Goal: Task Accomplishment & Management: Use online tool/utility

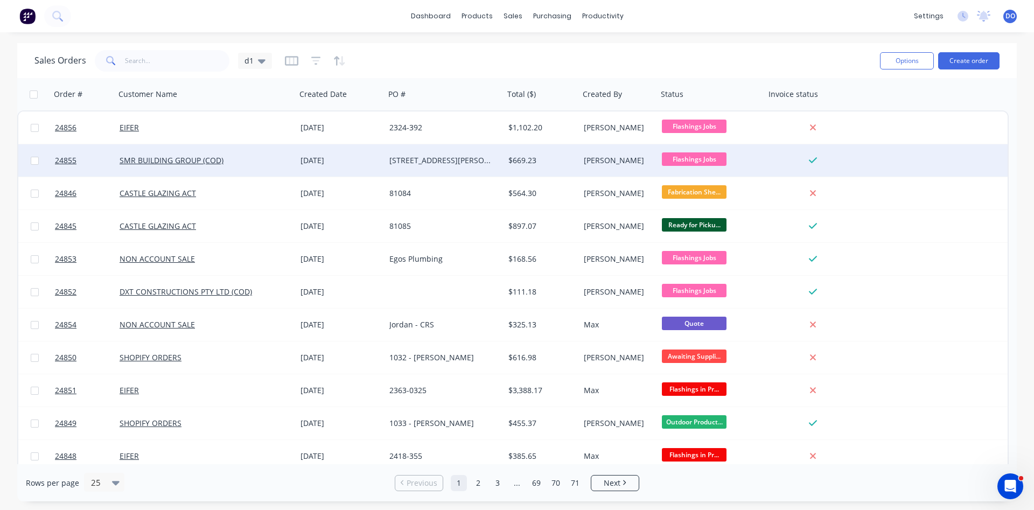
click at [291, 161] on div "SMR BUILDING GROUP (COD)" at bounding box center [206, 160] width 172 height 11
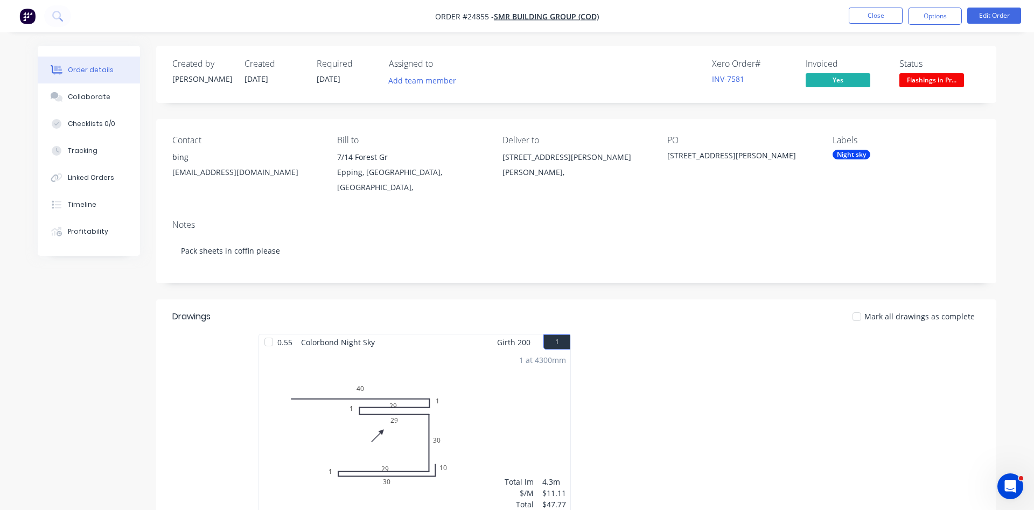
click at [862, 156] on div "Night sky" at bounding box center [851, 155] width 38 height 10
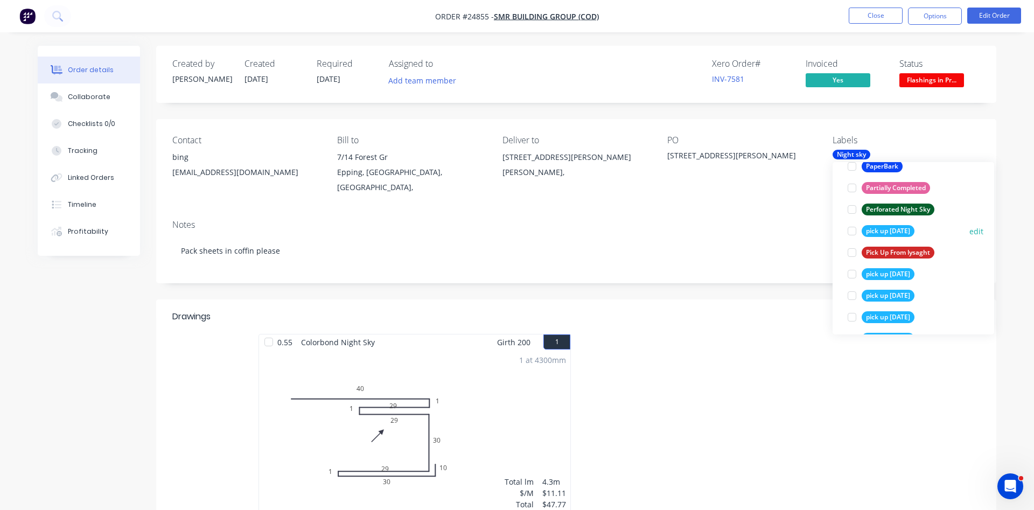
scroll to position [1657, 0]
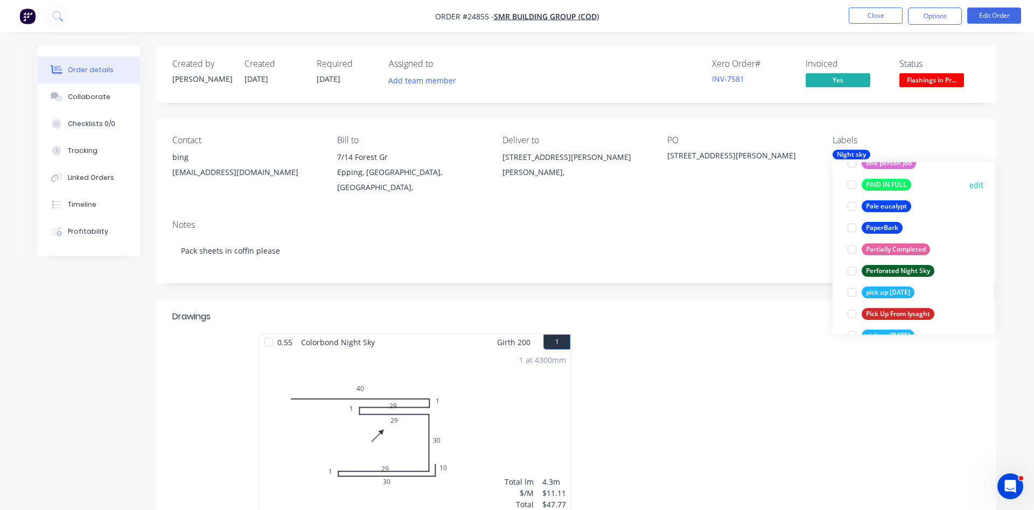
click at [851, 186] on div at bounding box center [852, 185] width 22 height 22
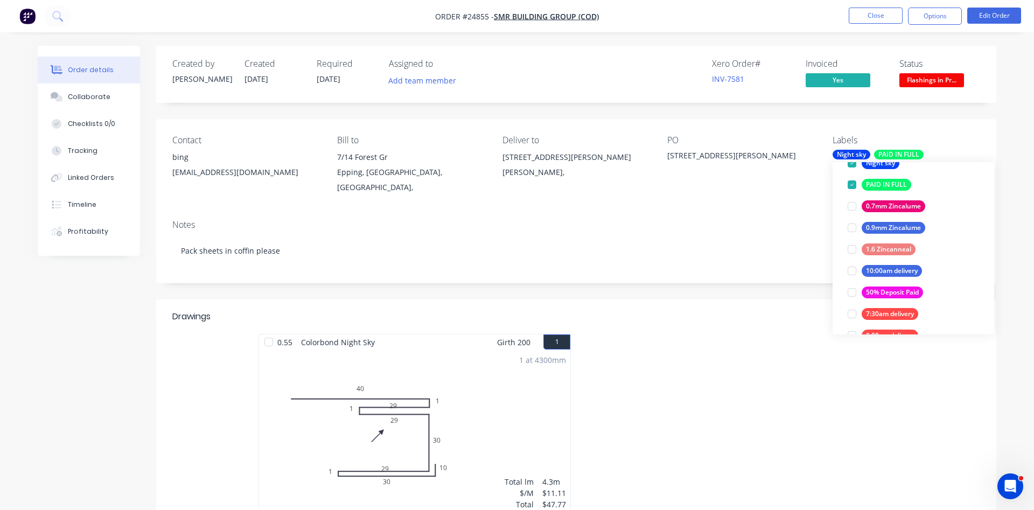
click at [774, 136] on div "PO" at bounding box center [740, 140] width 147 height 10
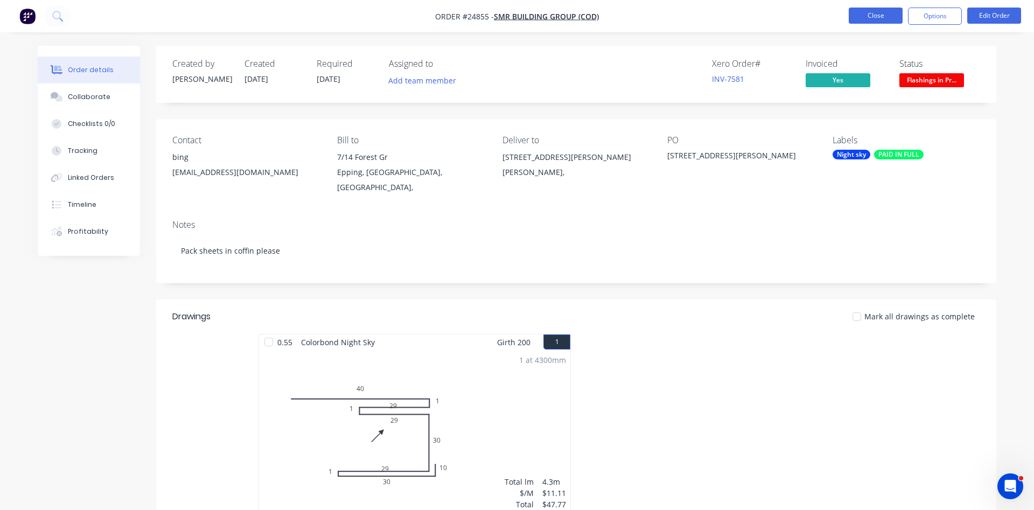
click at [874, 10] on button "Close" at bounding box center [875, 16] width 54 height 16
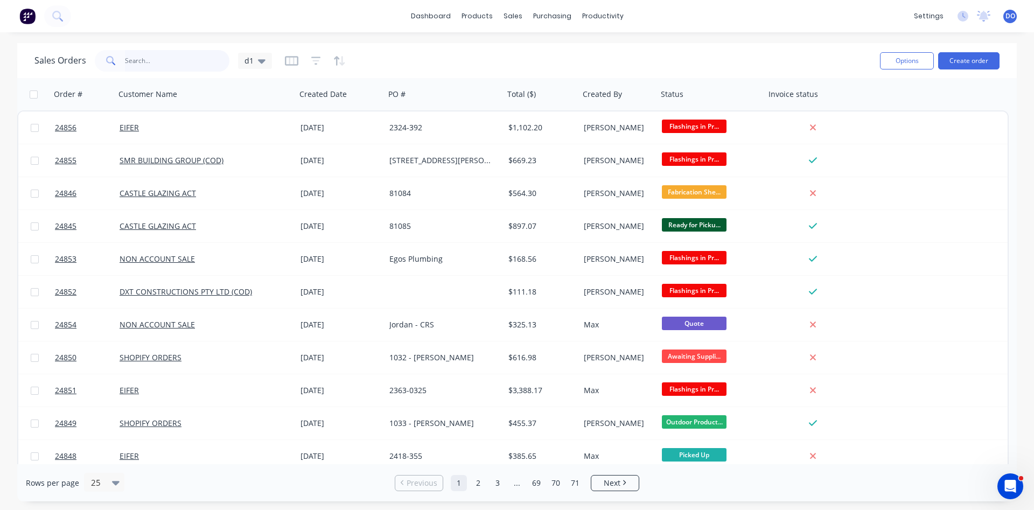
click at [186, 58] on input "text" at bounding box center [177, 61] width 105 height 22
type input "shaun"
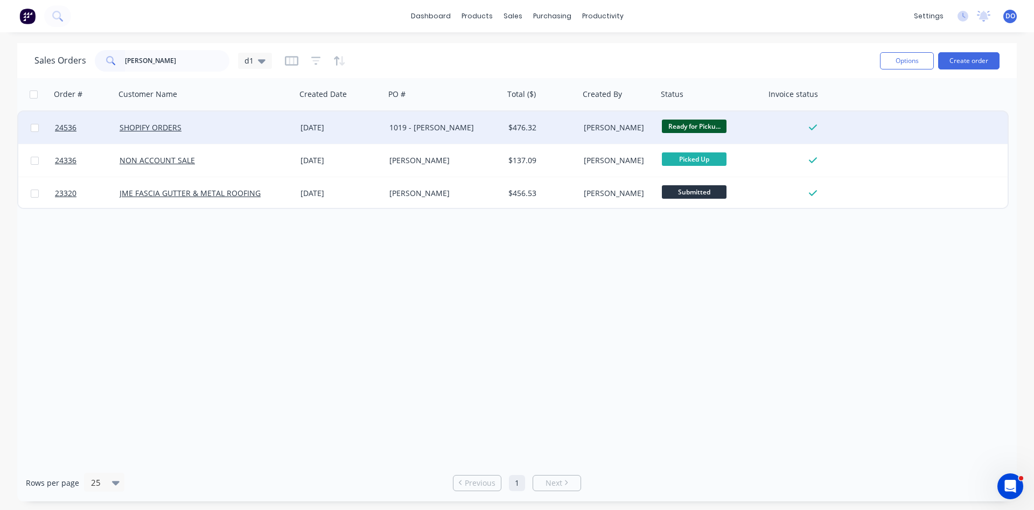
click at [258, 133] on div "SHOPIFY ORDERS" at bounding box center [205, 127] width 181 height 32
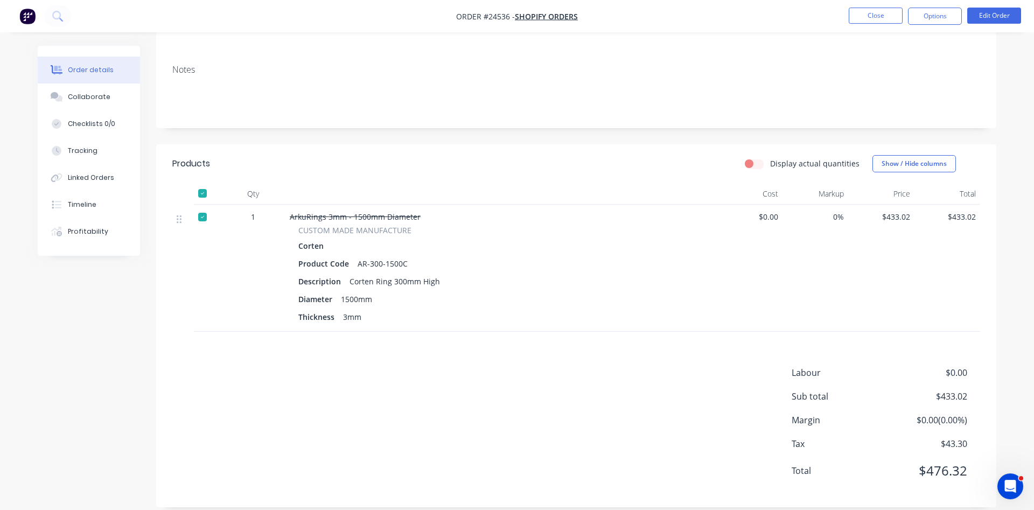
scroll to position [158, 0]
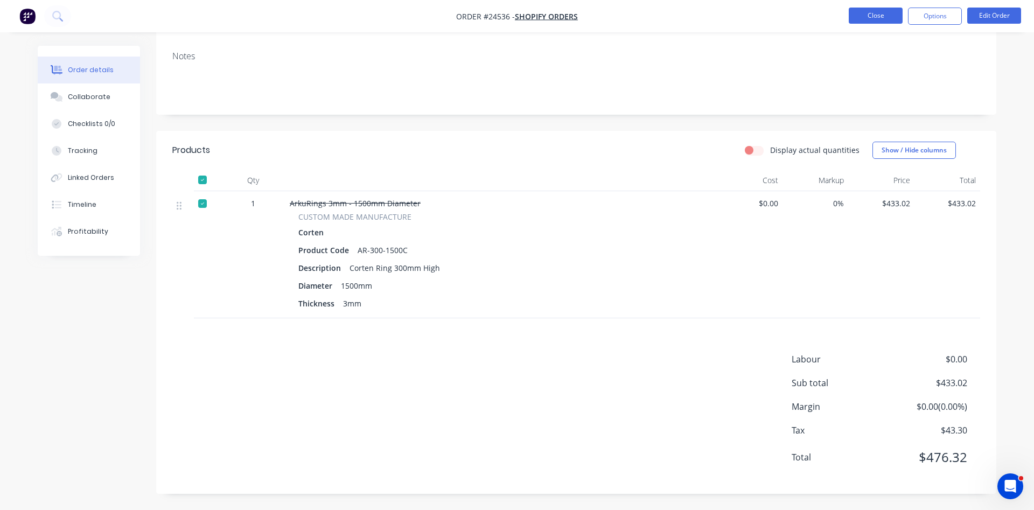
click at [889, 16] on button "Close" at bounding box center [875, 16] width 54 height 16
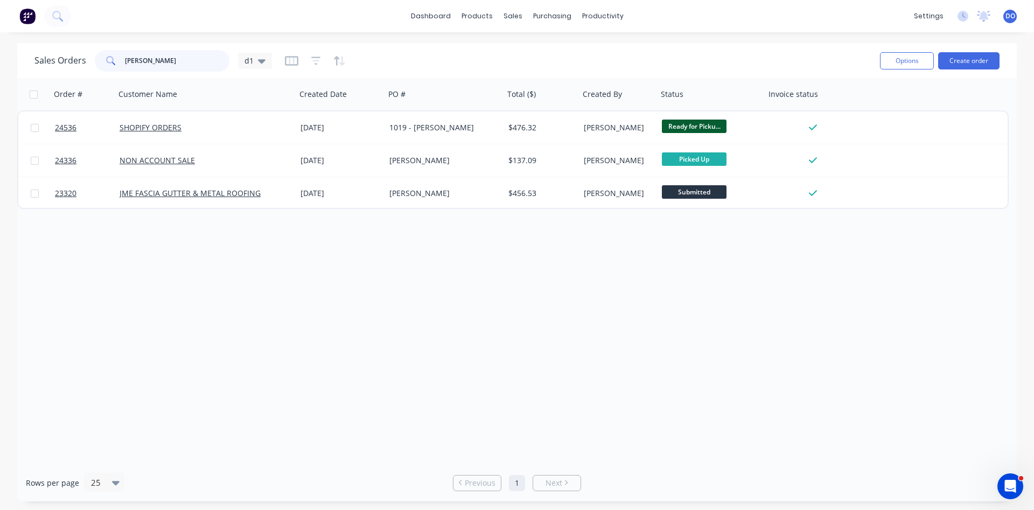
drag, startPoint x: 152, startPoint y: 58, endPoint x: 80, endPoint y: 57, distance: 72.1
click at [125, 57] on input "shaun" at bounding box center [177, 61] width 105 height 22
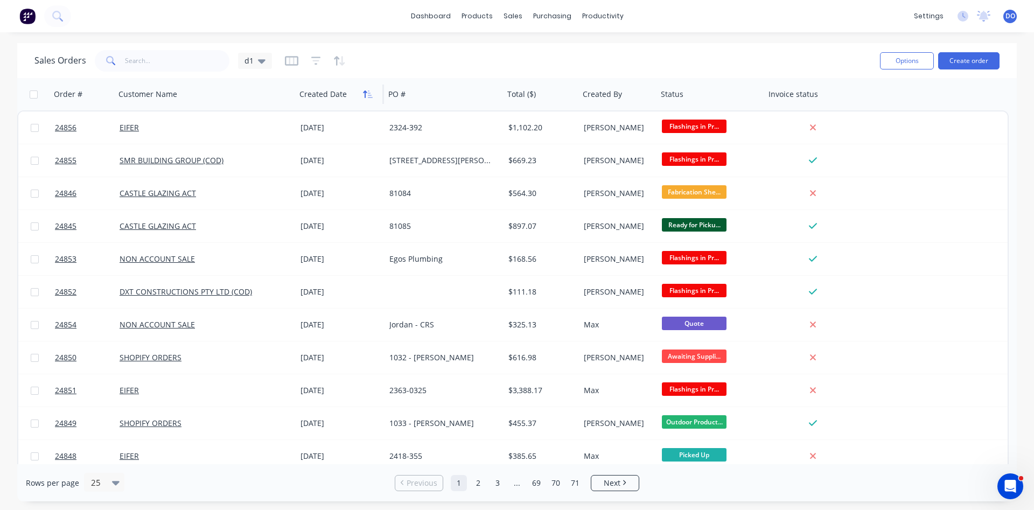
click at [369, 98] on icon "button" at bounding box center [368, 94] width 10 height 9
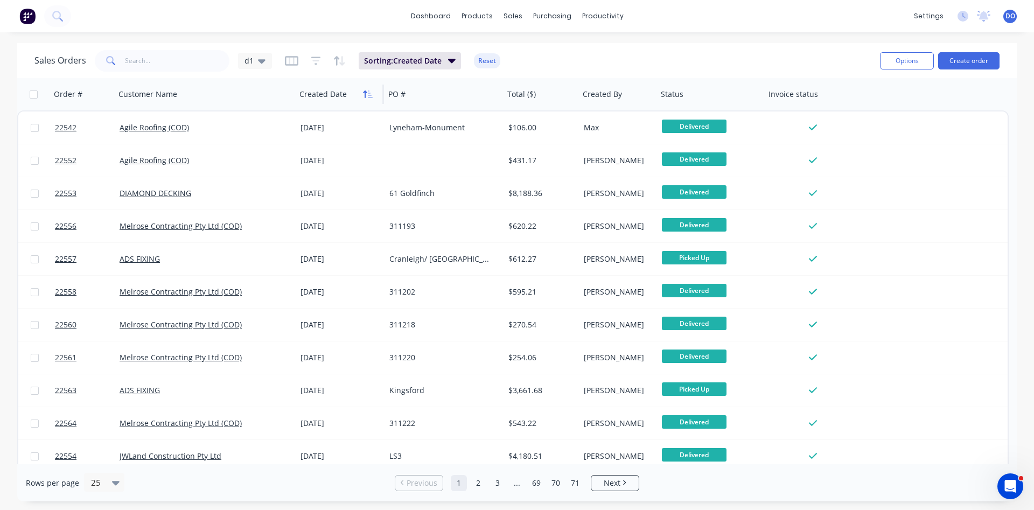
click at [364, 97] on icon "button" at bounding box center [365, 94] width 4 height 8
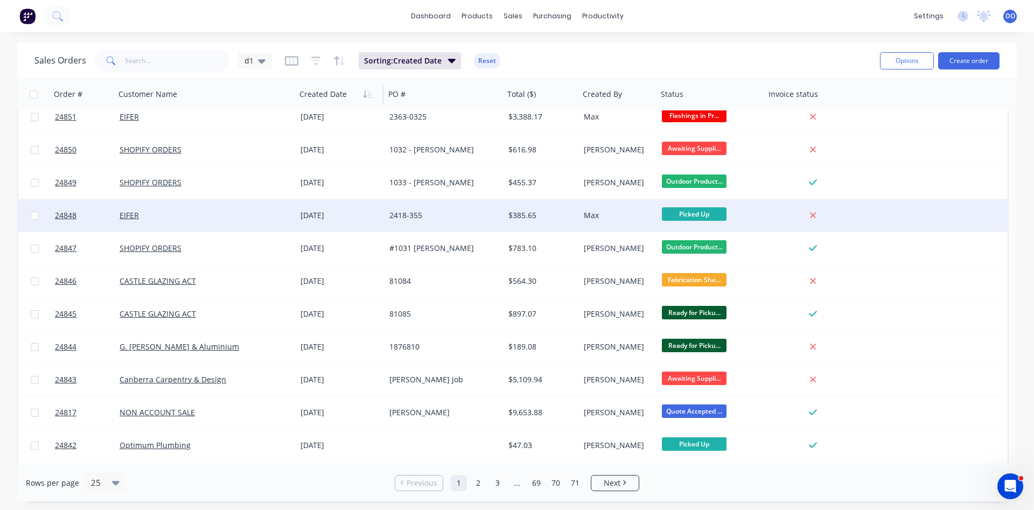
scroll to position [184, 0]
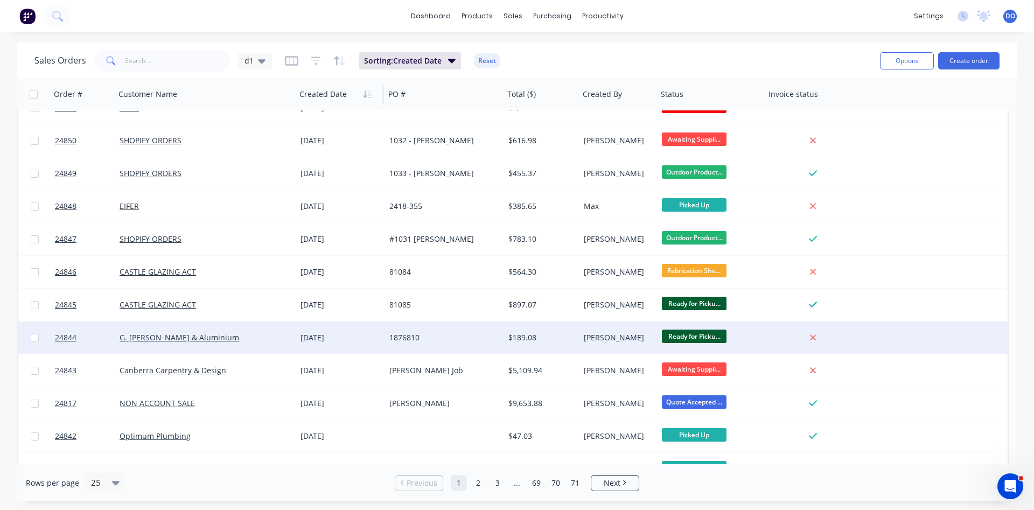
click at [779, 336] on div at bounding box center [812, 338] width 87 height 10
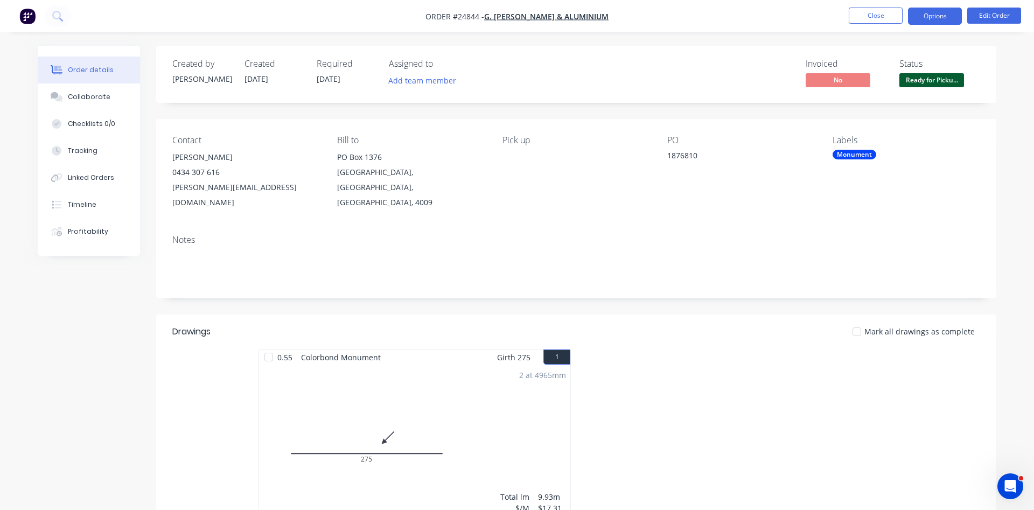
click at [945, 18] on button "Options" at bounding box center [935, 16] width 54 height 17
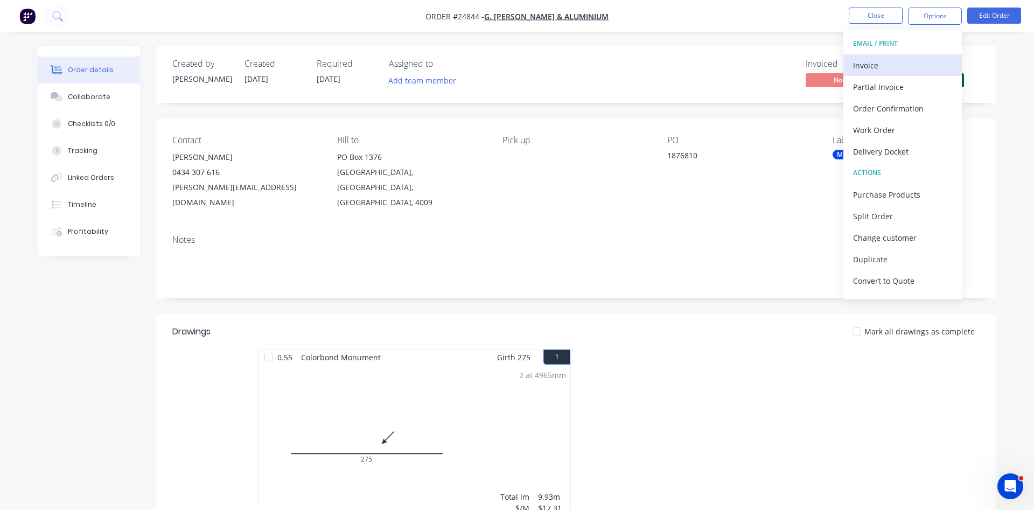
click at [868, 68] on div "Invoice" at bounding box center [902, 66] width 99 height 16
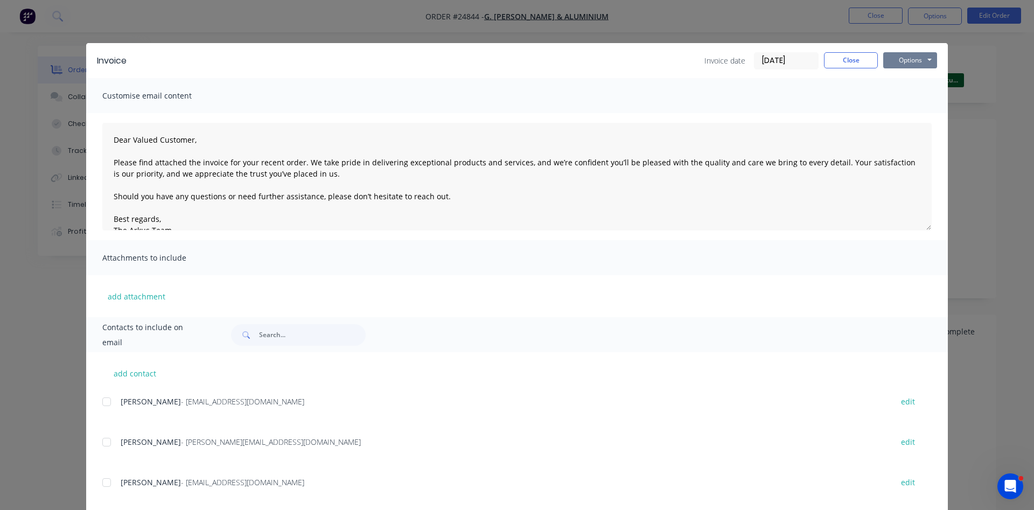
click at [898, 59] on button "Options" at bounding box center [910, 60] width 54 height 16
click at [910, 93] on button "Print" at bounding box center [917, 97] width 69 height 18
click at [858, 65] on button "Close" at bounding box center [851, 60] width 54 height 16
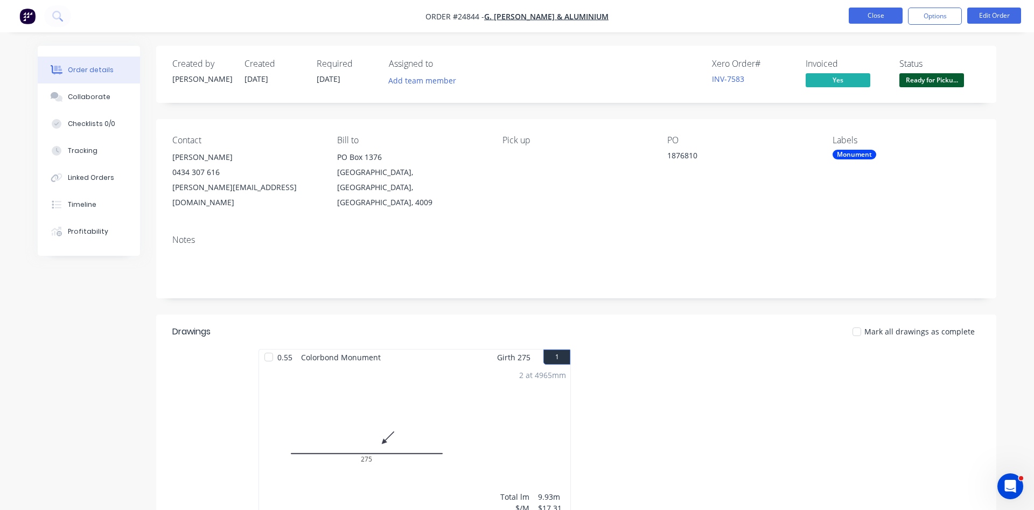
click at [887, 14] on button "Close" at bounding box center [875, 16] width 54 height 16
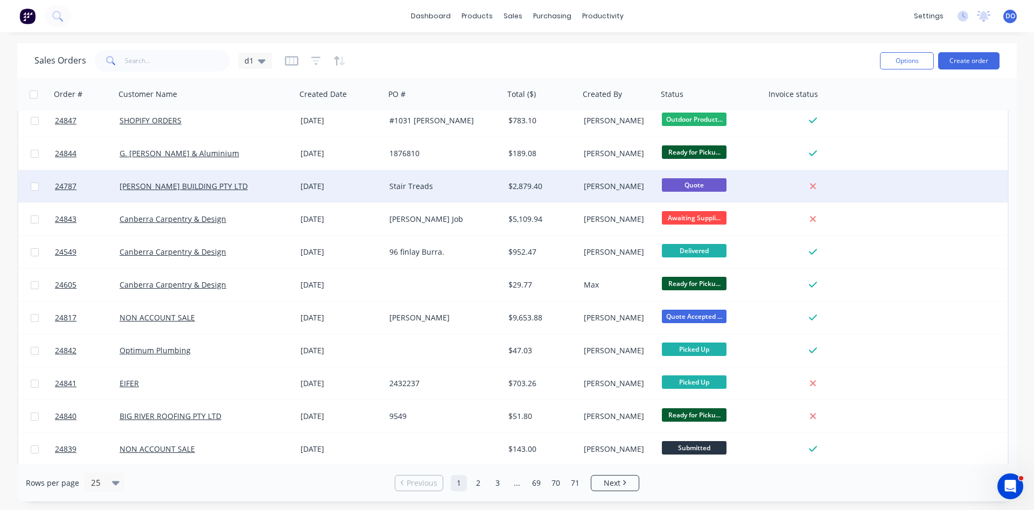
scroll to position [430, 0]
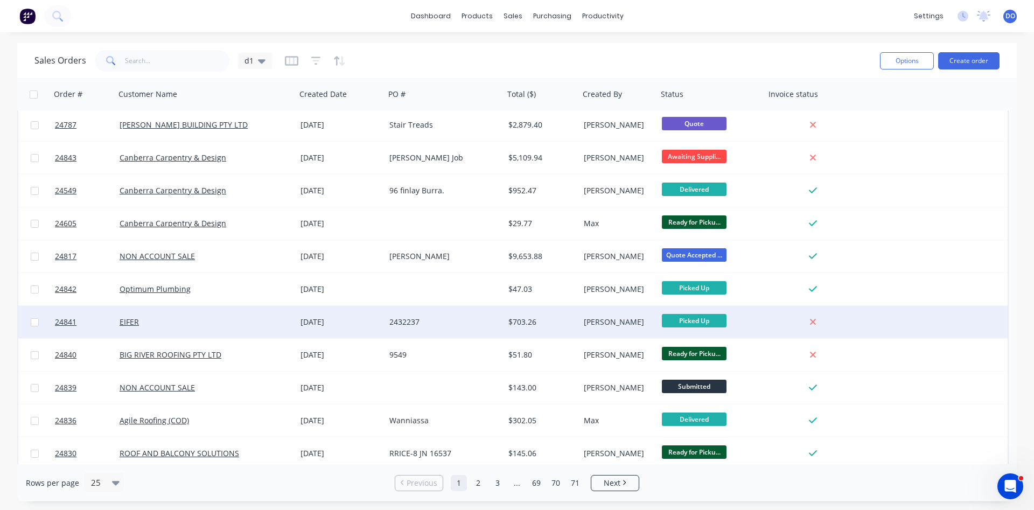
click at [744, 323] on div "Picked Up" at bounding box center [709, 322] width 94 height 16
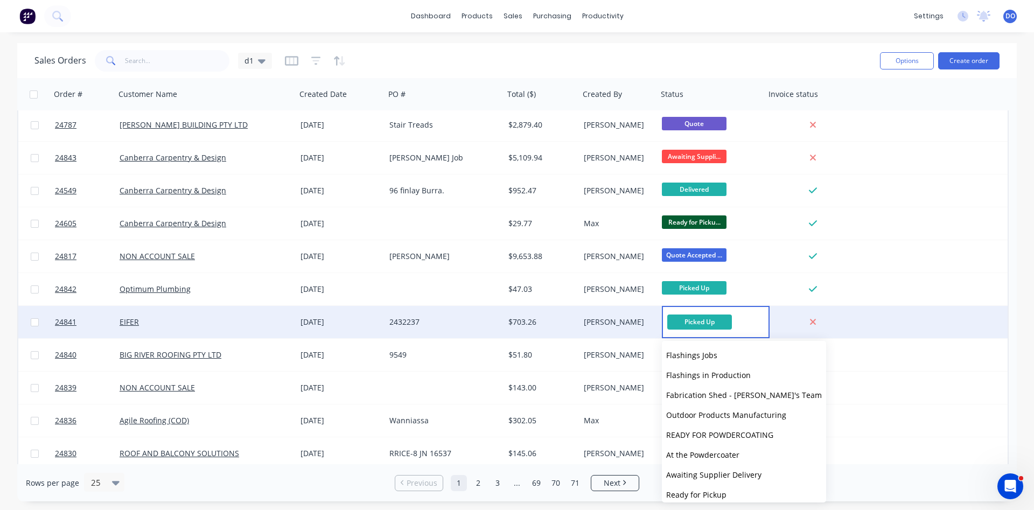
click at [587, 313] on div "[PERSON_NAME]" at bounding box center [618, 322] width 78 height 32
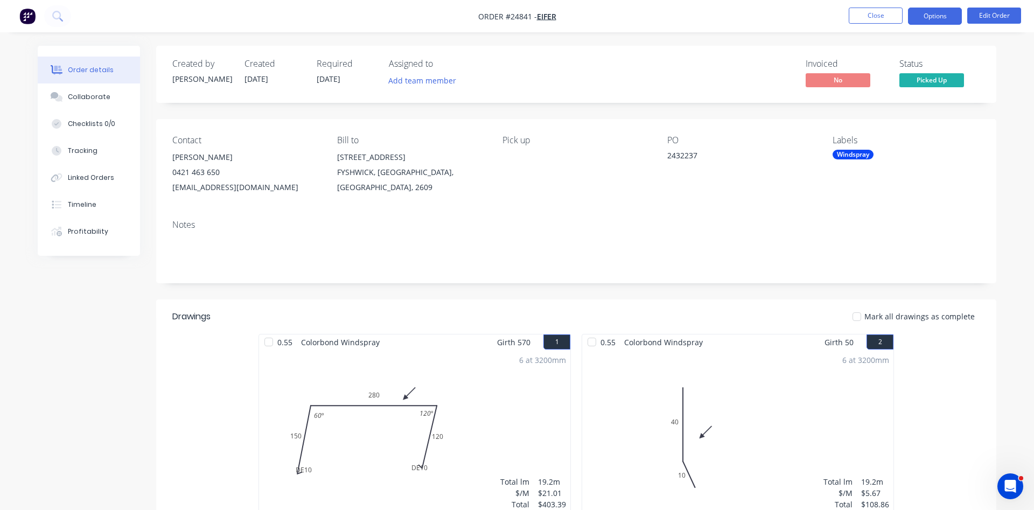
click at [928, 19] on button "Options" at bounding box center [935, 16] width 54 height 17
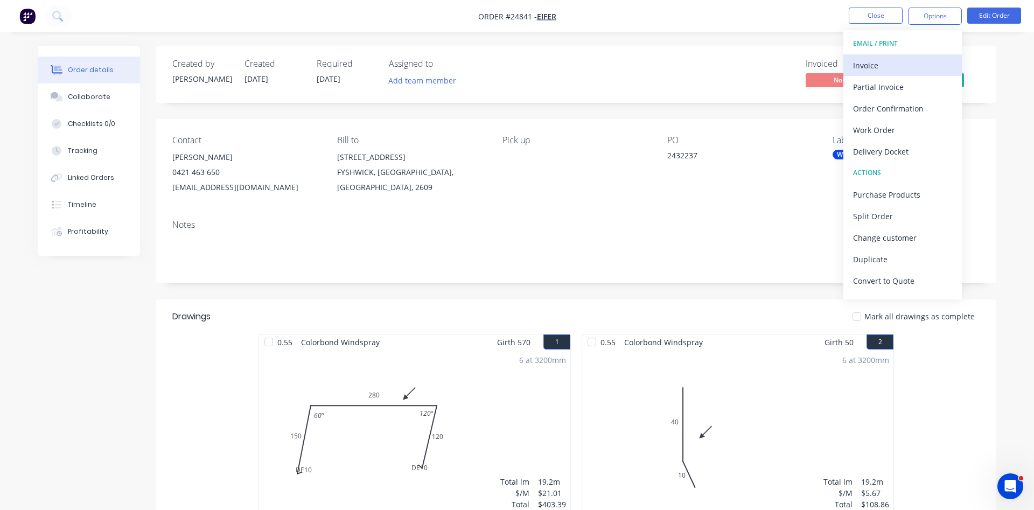
click at [873, 64] on div "Invoice" at bounding box center [902, 66] width 99 height 16
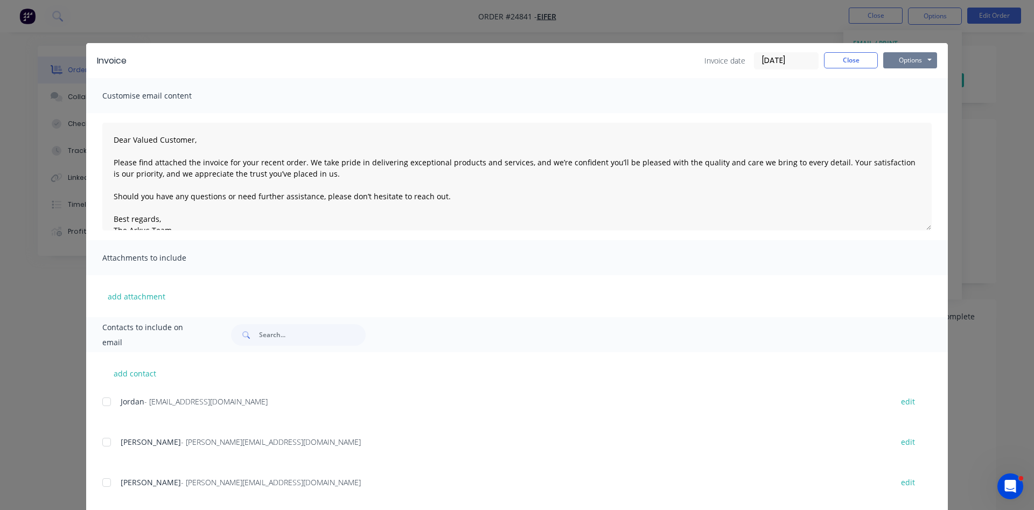
click at [898, 55] on button "Options" at bounding box center [910, 60] width 54 height 16
click at [904, 99] on button "Print" at bounding box center [917, 97] width 69 height 18
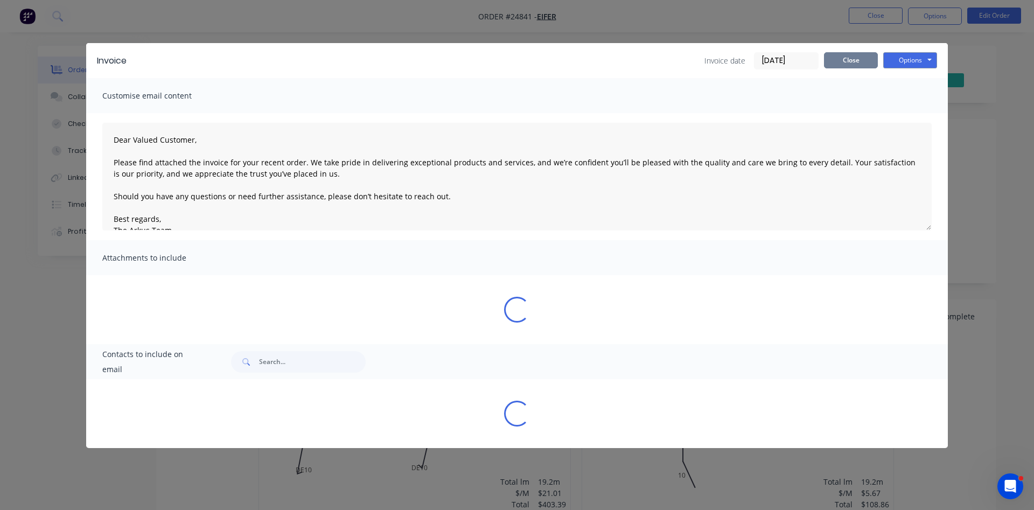
click at [859, 54] on button "Close" at bounding box center [851, 60] width 54 height 16
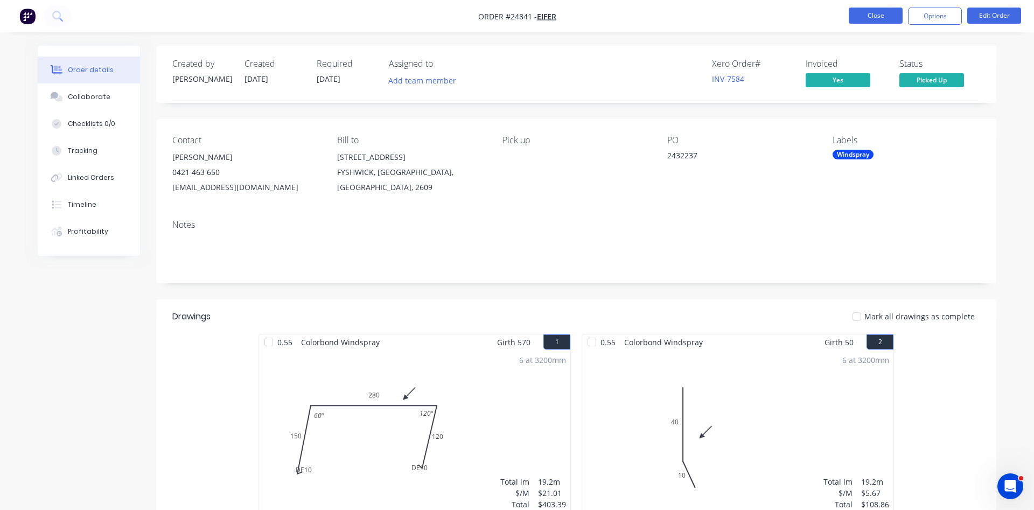
click at [888, 11] on button "Close" at bounding box center [875, 16] width 54 height 16
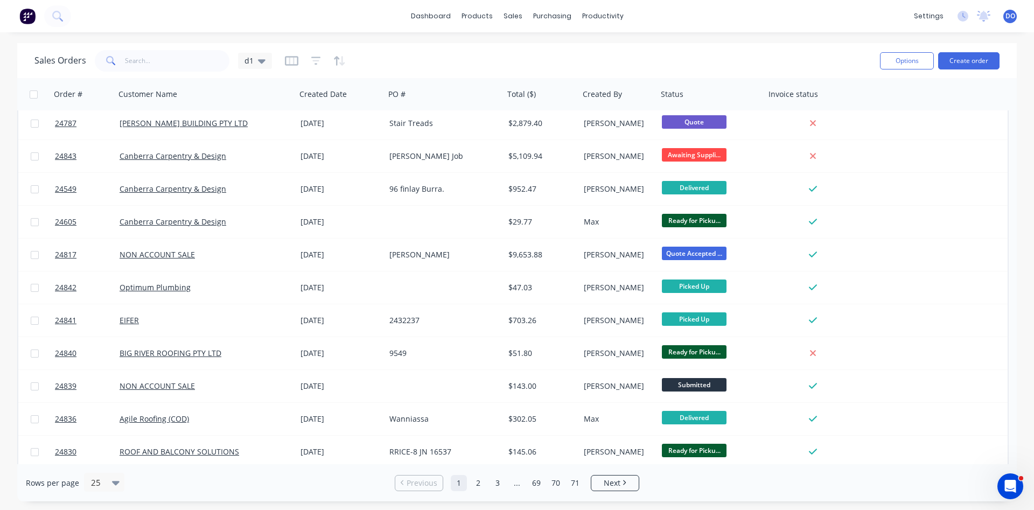
scroll to position [467, 0]
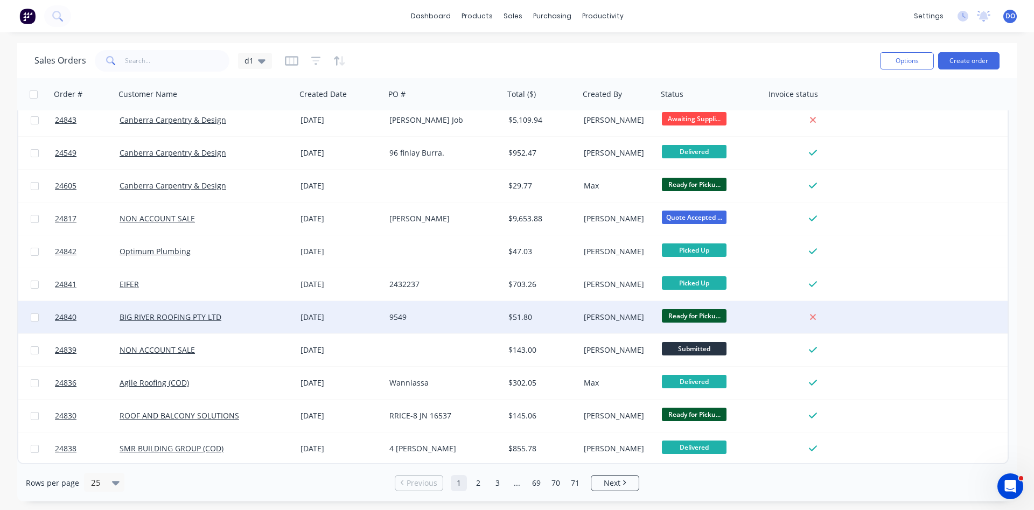
click at [573, 313] on div "$51.80" at bounding box center [541, 317] width 67 height 11
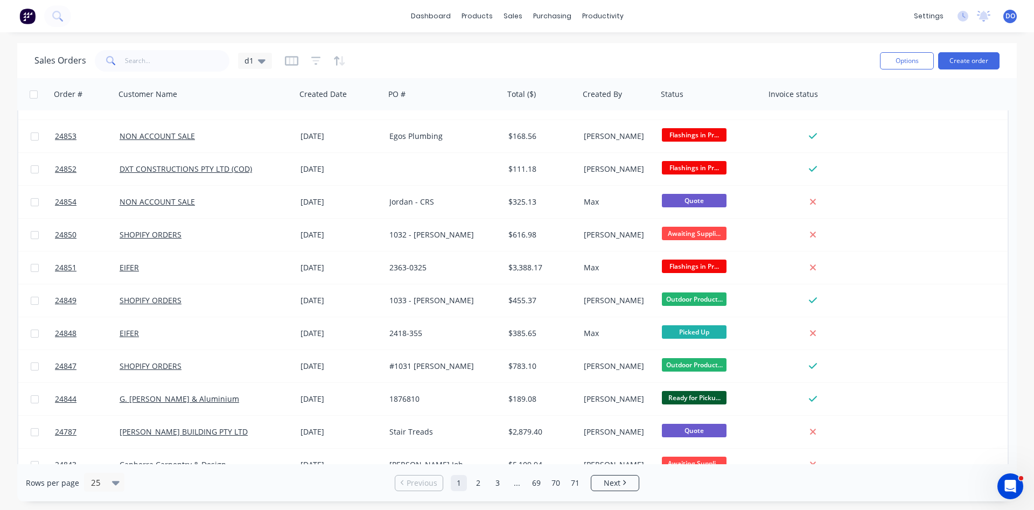
scroll to position [184, 0]
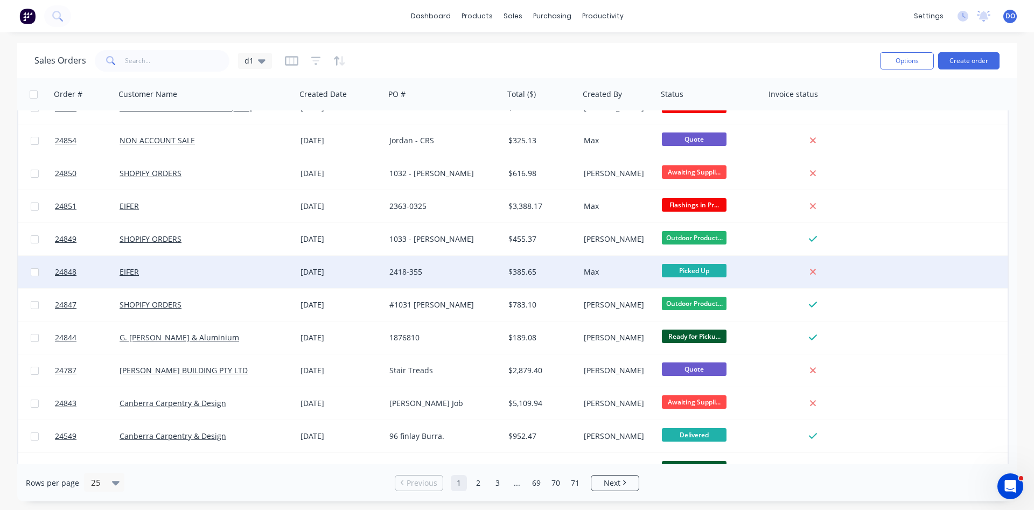
click at [545, 275] on div "$385.65" at bounding box center [540, 271] width 64 height 11
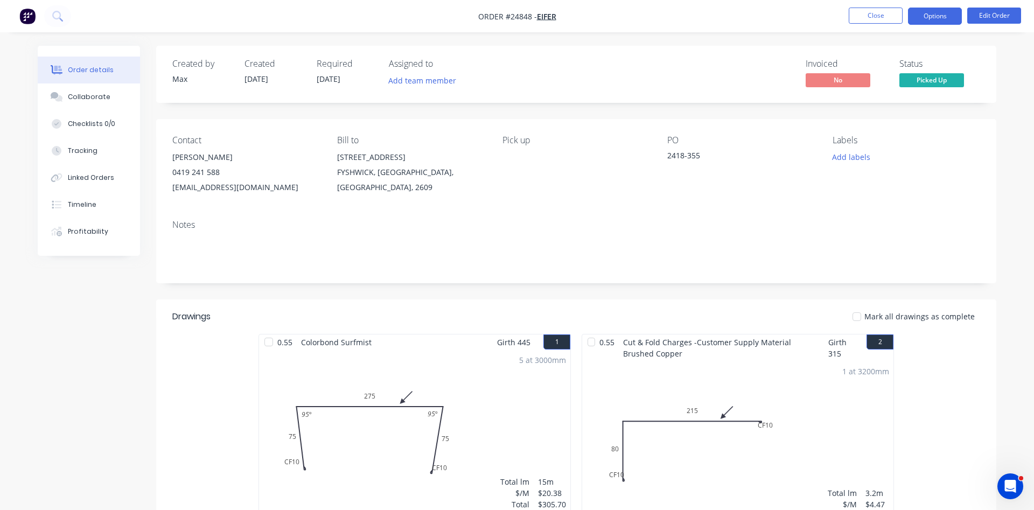
click at [947, 20] on button "Options" at bounding box center [935, 16] width 54 height 17
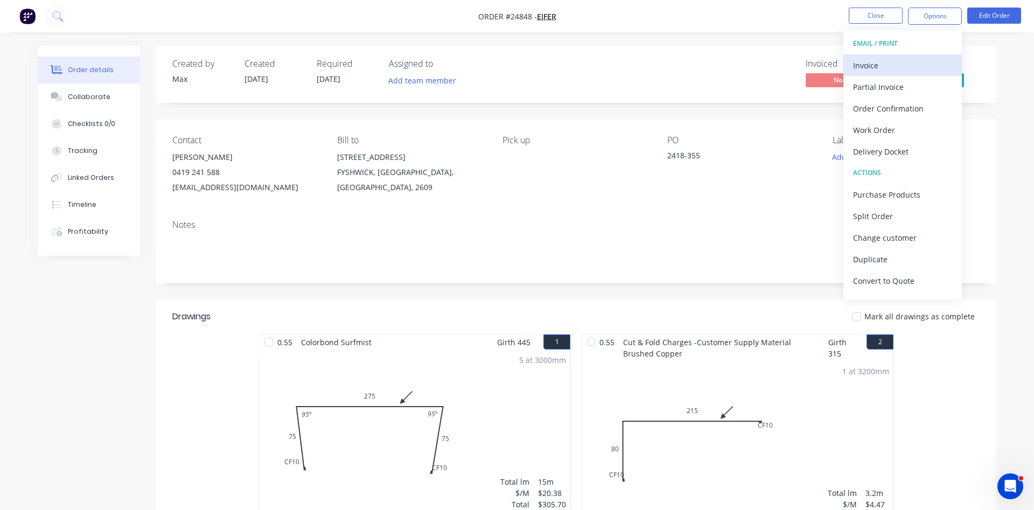
click at [873, 68] on div "Invoice" at bounding box center [902, 66] width 99 height 16
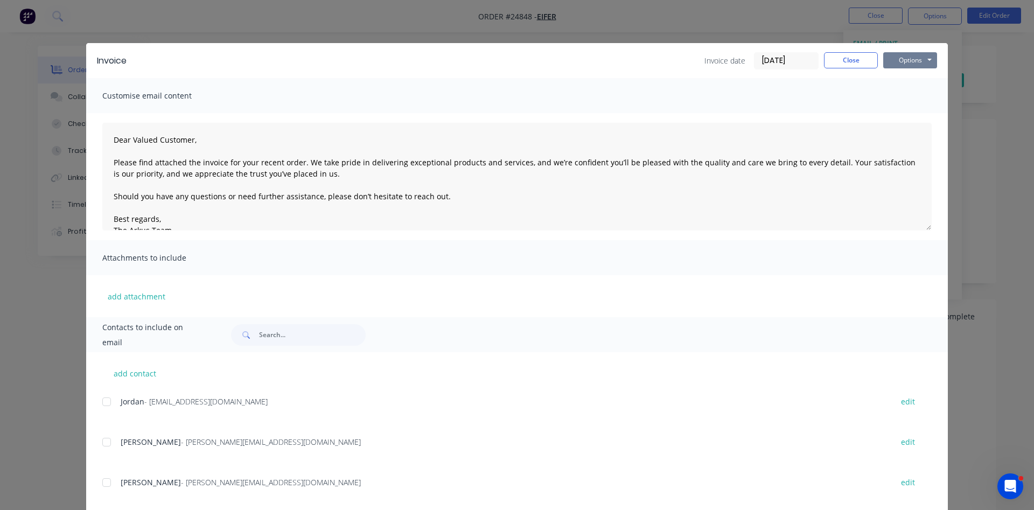
click at [898, 57] on button "Options" at bounding box center [910, 60] width 54 height 16
click at [908, 95] on button "Print" at bounding box center [917, 97] width 69 height 18
click at [846, 62] on button "Close" at bounding box center [851, 60] width 54 height 16
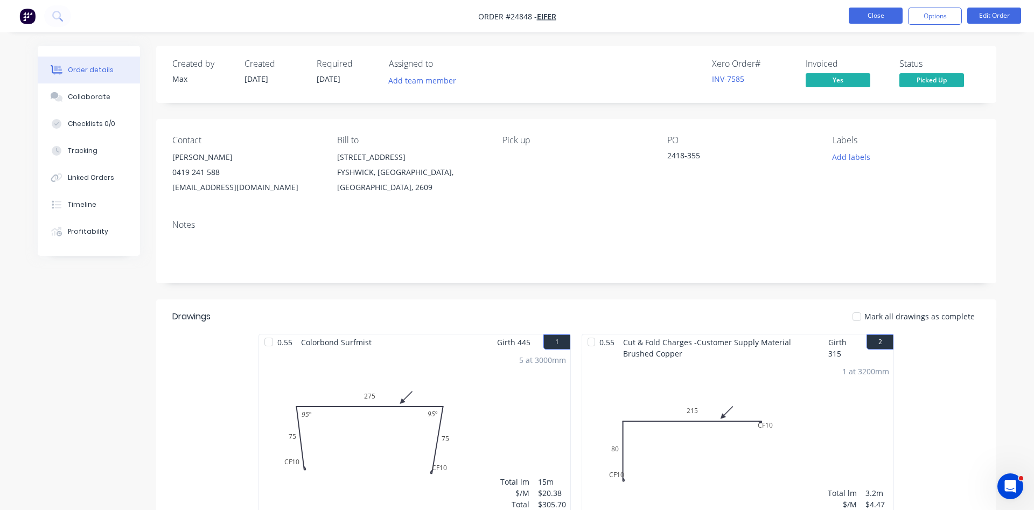
click at [857, 16] on button "Close" at bounding box center [875, 16] width 54 height 16
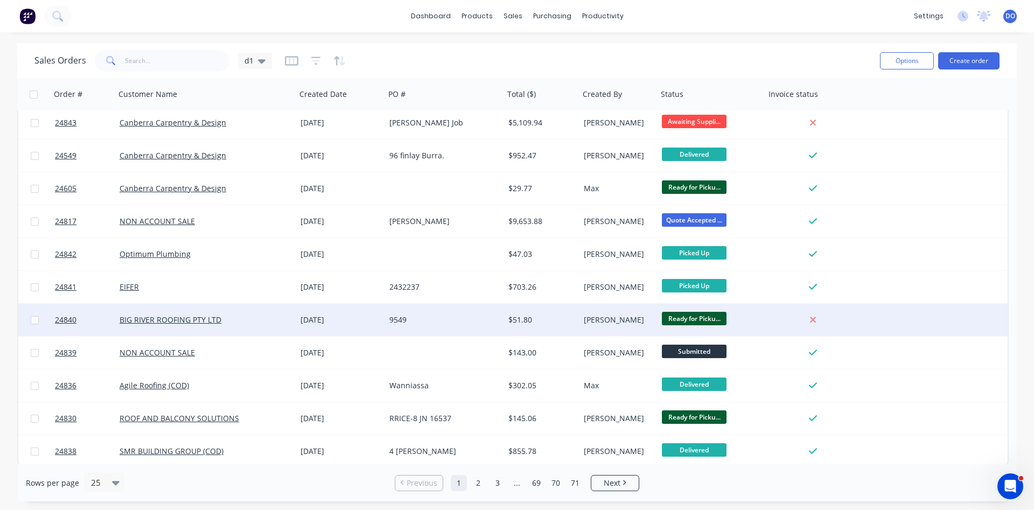
scroll to position [467, 0]
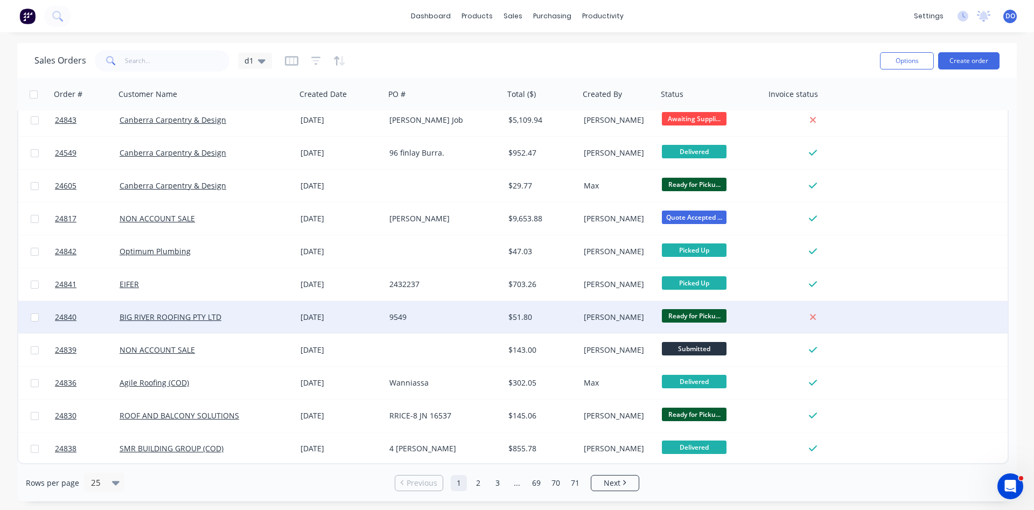
click at [609, 323] on div "[PERSON_NAME]" at bounding box center [618, 317] width 78 height 32
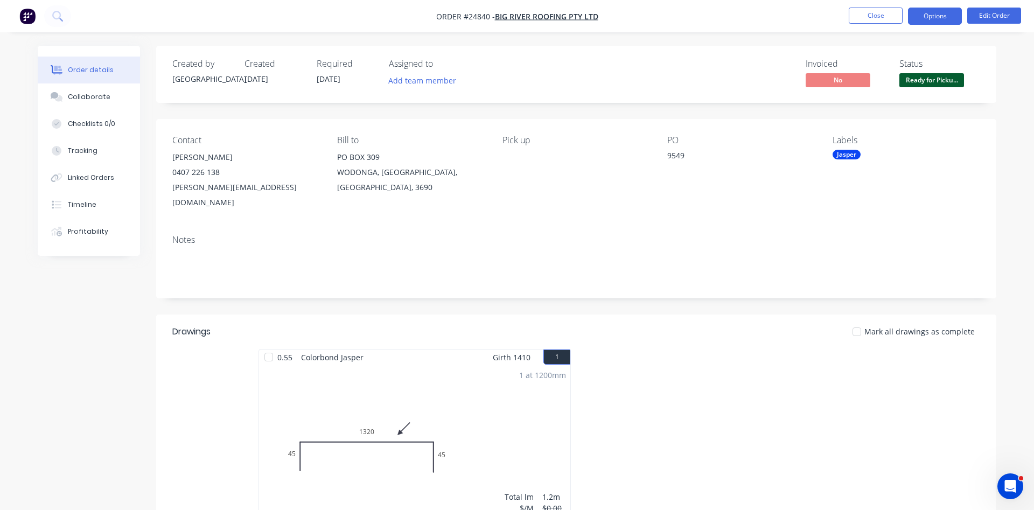
click at [947, 13] on button "Options" at bounding box center [935, 16] width 54 height 17
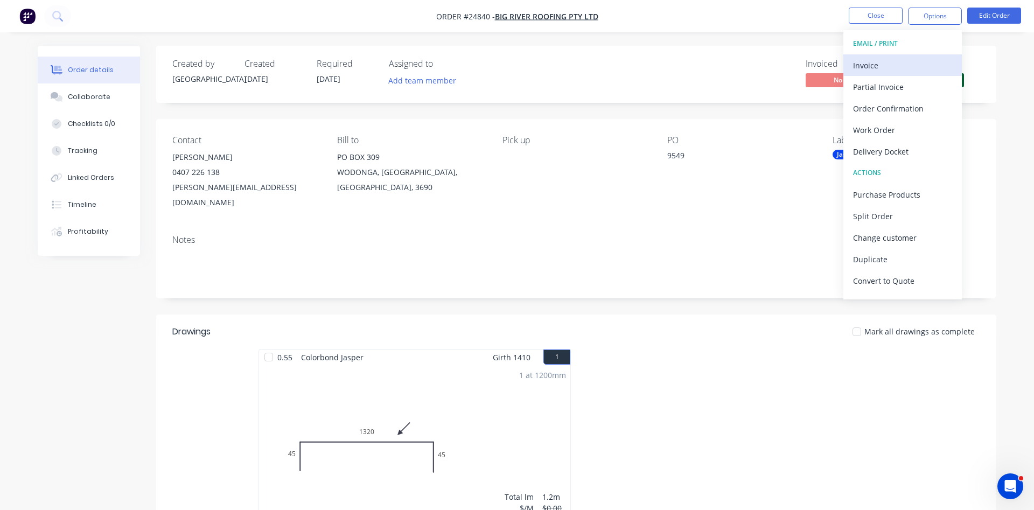
click at [882, 62] on div "Invoice" at bounding box center [902, 66] width 99 height 16
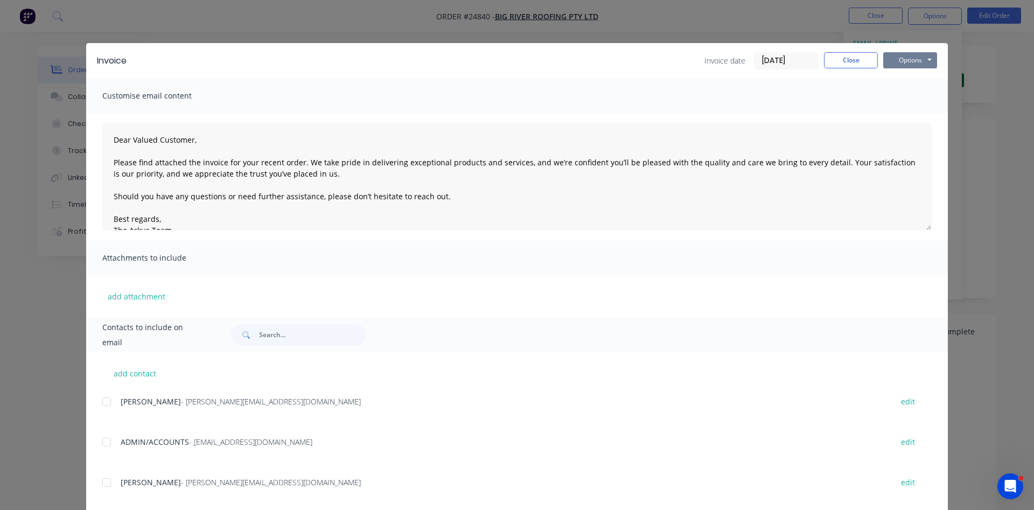
click at [896, 60] on button "Options" at bounding box center [910, 60] width 54 height 16
click at [904, 86] on button "Preview" at bounding box center [917, 80] width 69 height 18
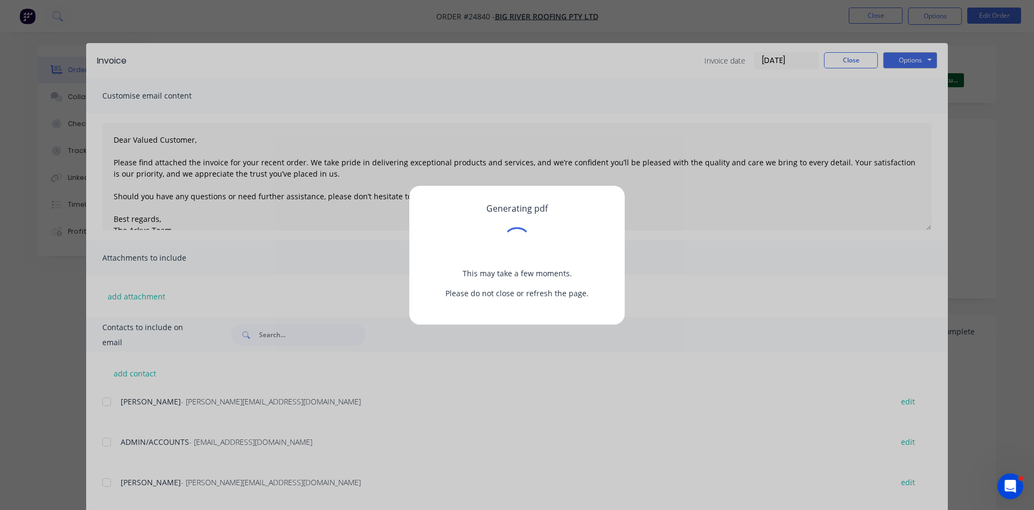
click at [858, 55] on div "Generating pdf This may take a few moments. Please do not close or refresh the …" at bounding box center [517, 255] width 1034 height 510
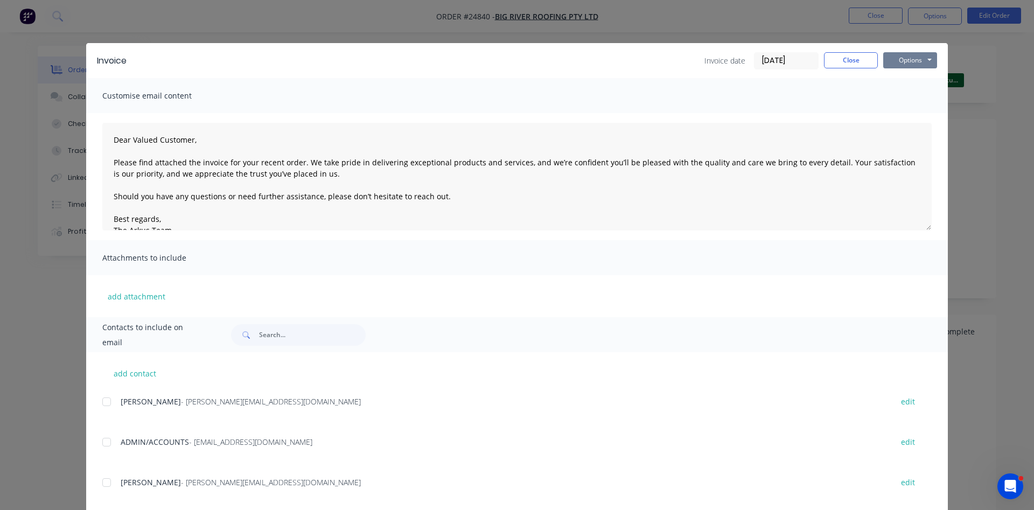
click at [918, 58] on button "Options" at bounding box center [910, 60] width 54 height 16
click at [912, 91] on button "Print" at bounding box center [917, 97] width 69 height 18
drag, startPoint x: 830, startPoint y: 62, endPoint x: 835, endPoint y: 61, distance: 6.1
click at [831, 62] on button "Close" at bounding box center [851, 60] width 54 height 16
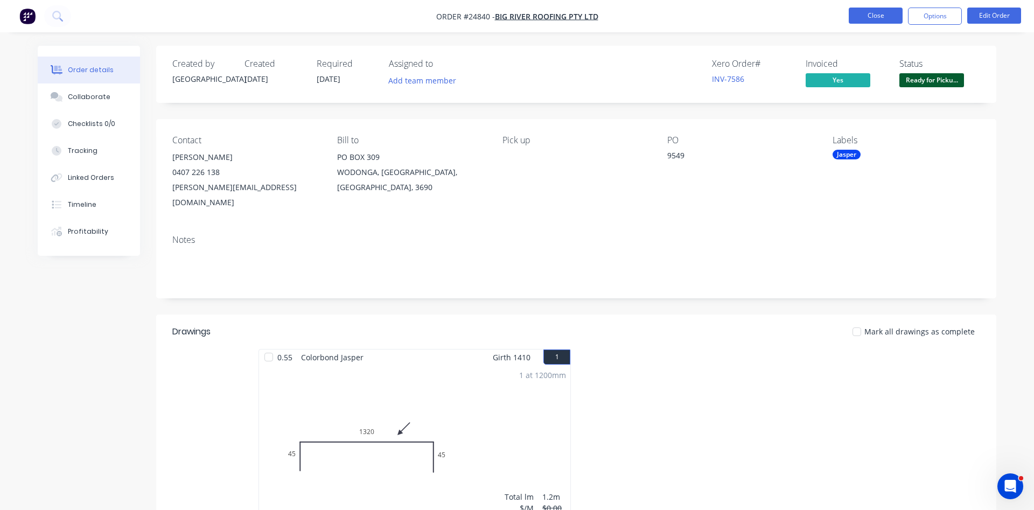
click at [879, 16] on button "Close" at bounding box center [875, 16] width 54 height 16
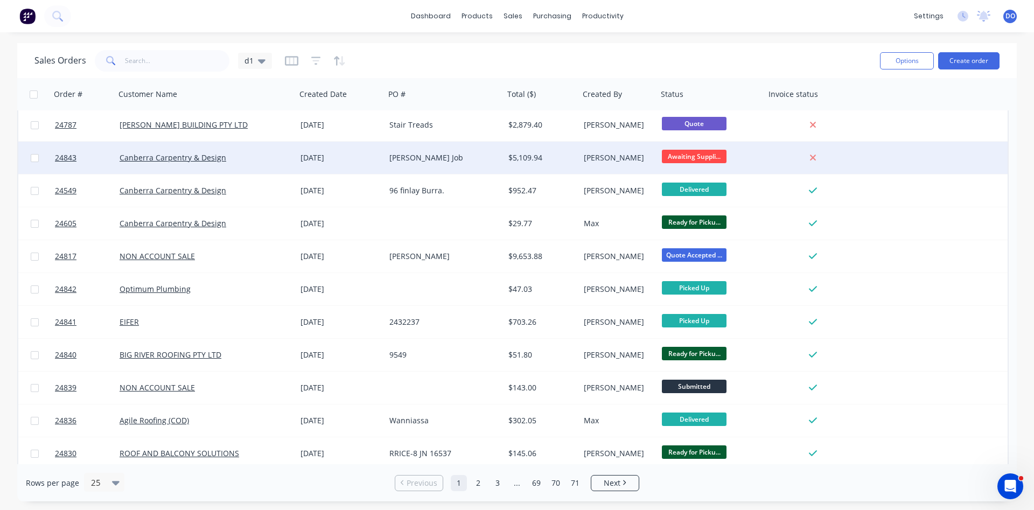
scroll to position [467, 0]
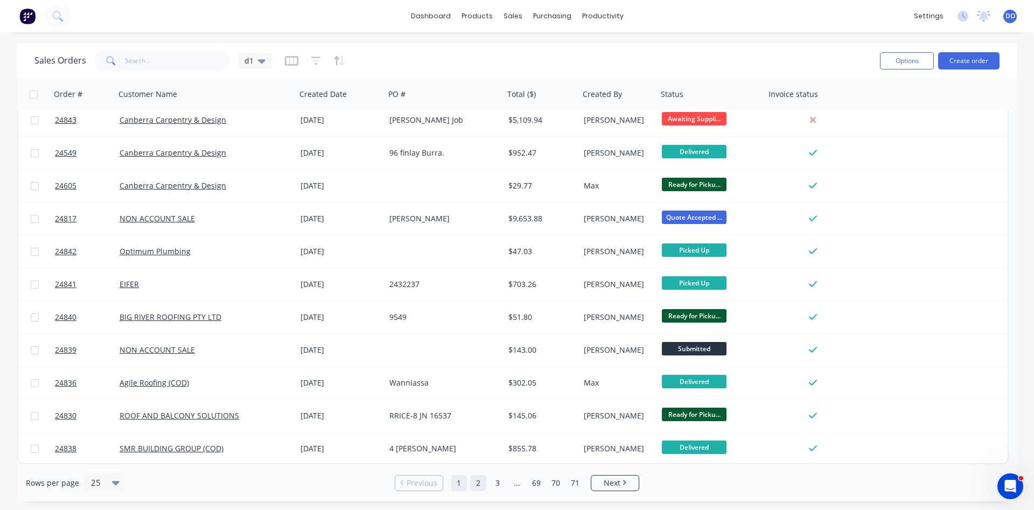
click at [481, 488] on link "2" at bounding box center [478, 483] width 16 height 16
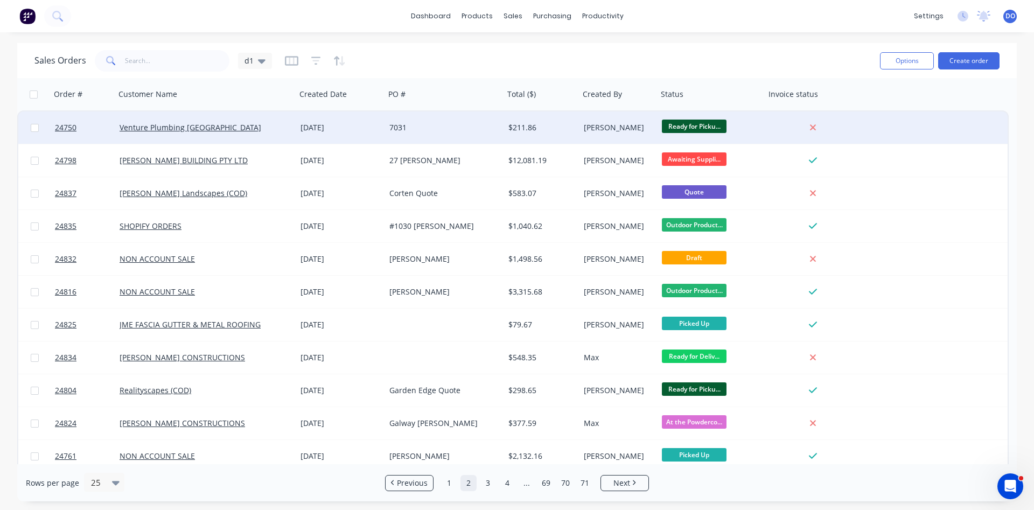
click at [604, 129] on div "[PERSON_NAME]" at bounding box center [617, 127] width 66 height 11
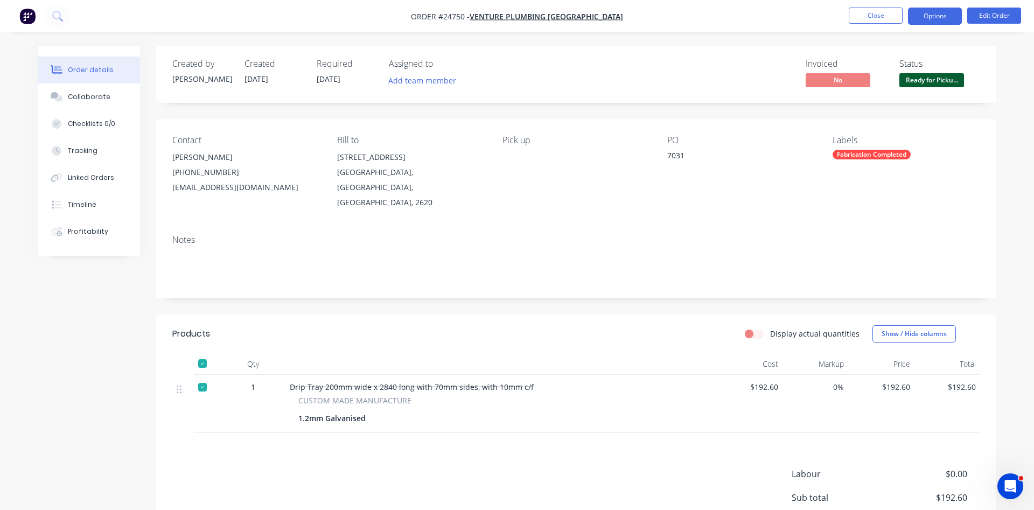
click at [948, 13] on button "Options" at bounding box center [935, 16] width 54 height 17
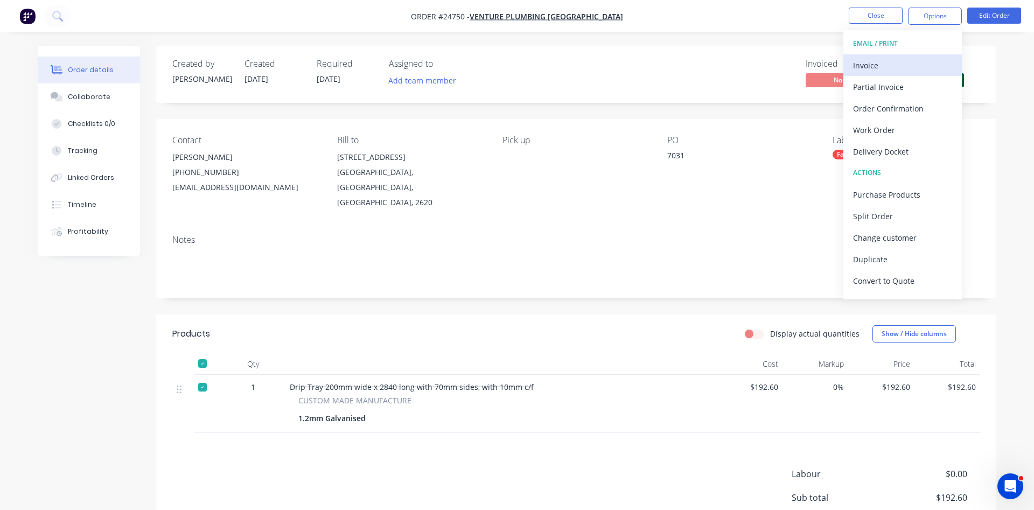
click at [888, 64] on div "Invoice" at bounding box center [902, 66] width 99 height 16
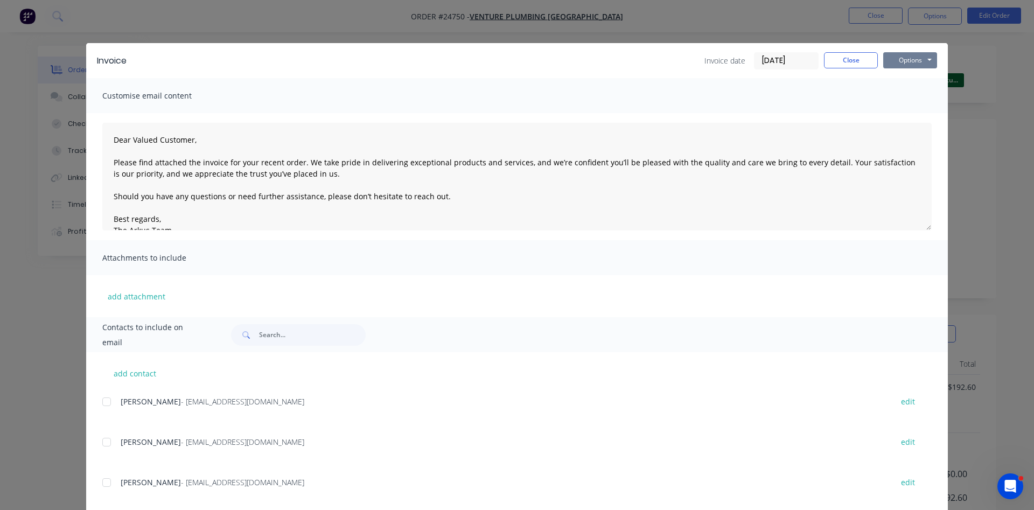
click at [902, 60] on button "Options" at bounding box center [910, 60] width 54 height 16
click at [900, 97] on button "Print" at bounding box center [917, 97] width 69 height 18
click at [842, 55] on button "Close" at bounding box center [851, 60] width 54 height 16
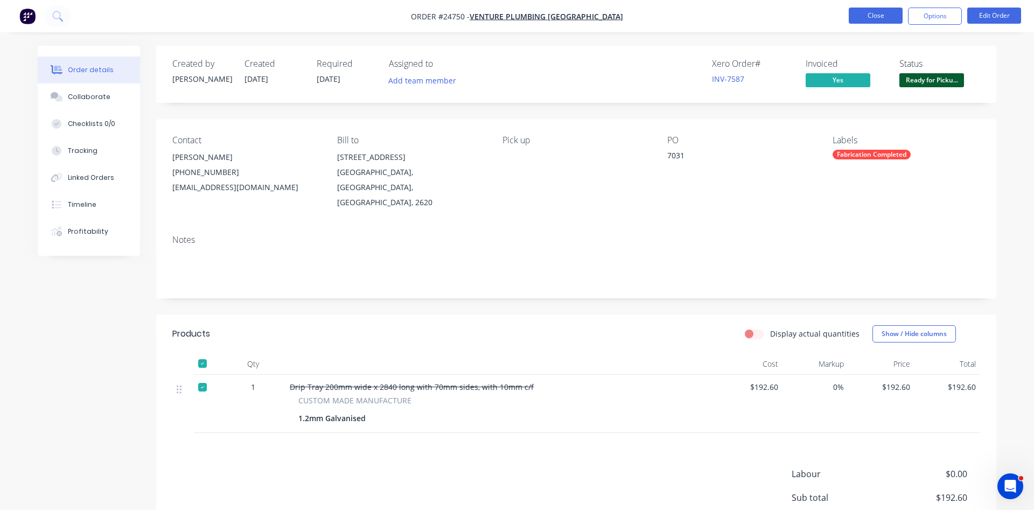
click at [876, 15] on button "Close" at bounding box center [875, 16] width 54 height 16
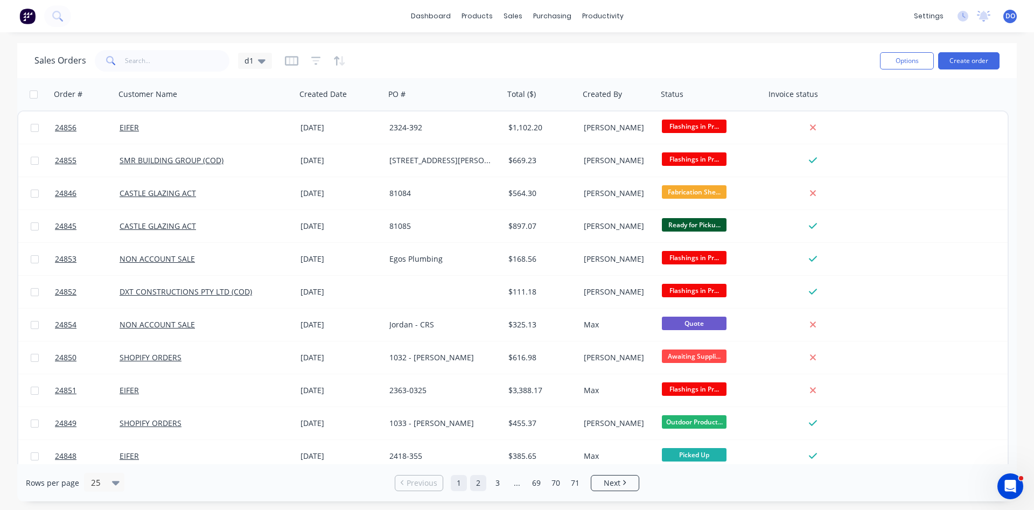
click at [479, 484] on link "2" at bounding box center [478, 483] width 16 height 16
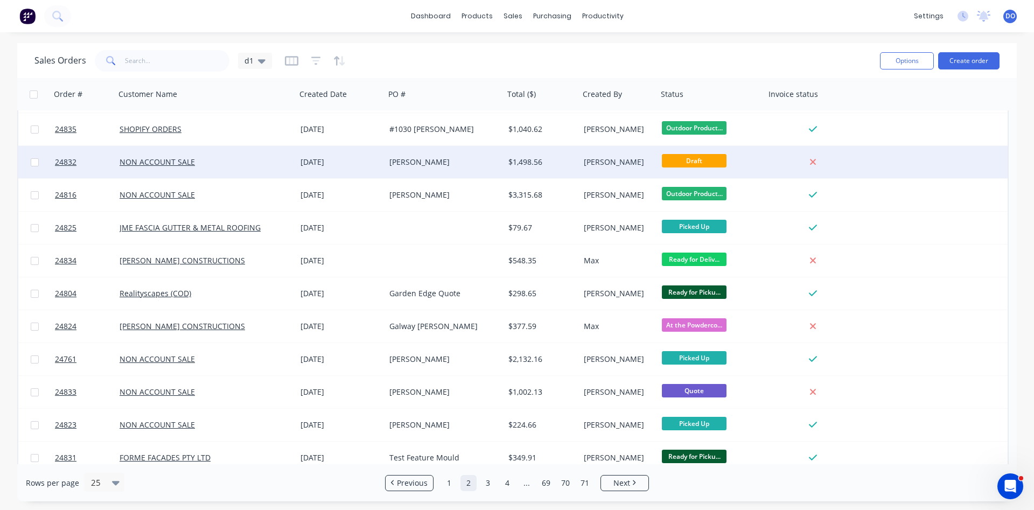
scroll to position [123, 0]
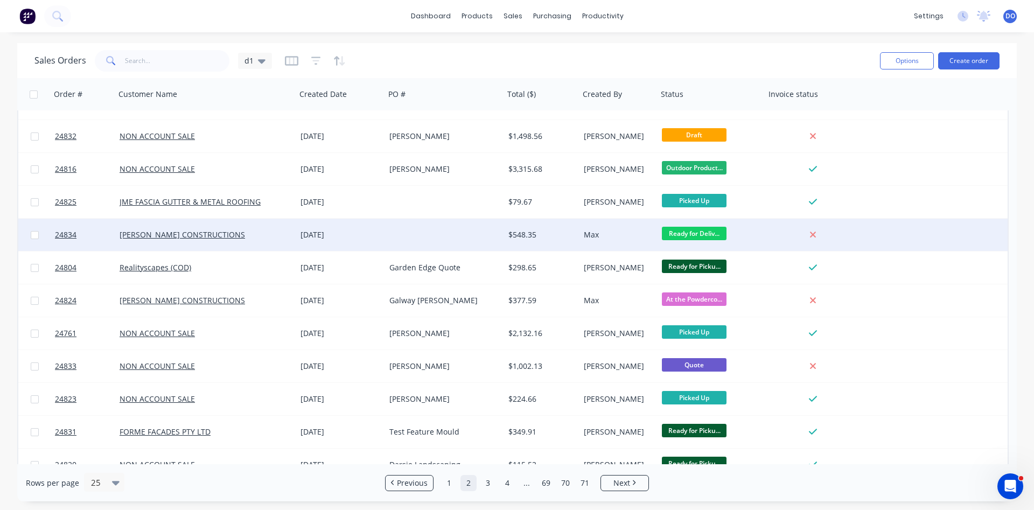
click at [757, 234] on div "Ready for Deliv..." at bounding box center [711, 235] width 99 height 16
click at [622, 239] on div "Max" at bounding box center [617, 234] width 66 height 11
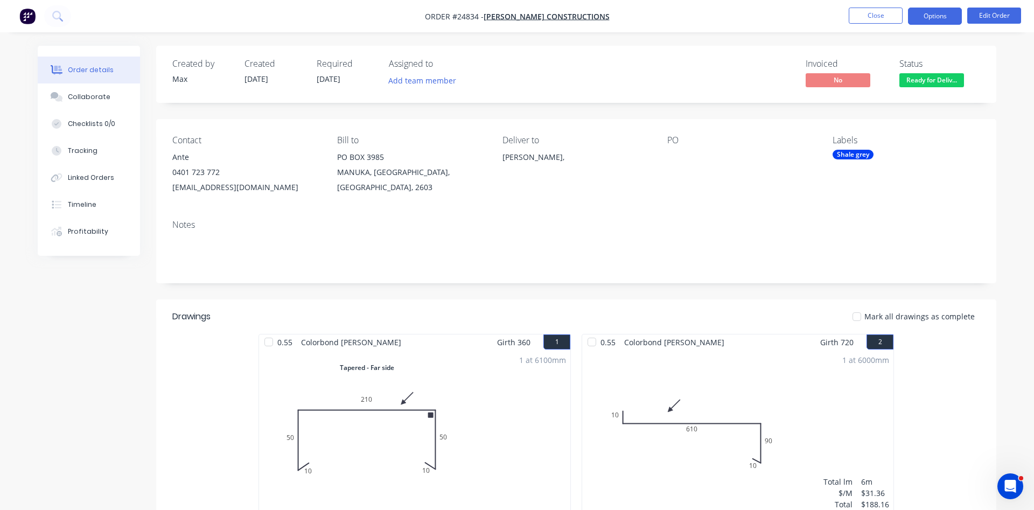
click at [935, 20] on button "Options" at bounding box center [935, 16] width 54 height 17
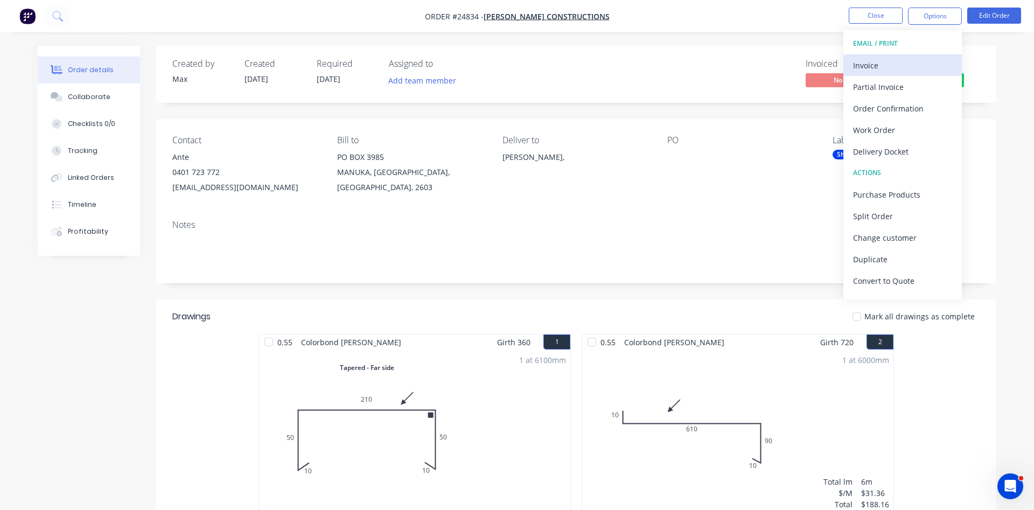
click at [879, 66] on div "Invoice" at bounding box center [902, 66] width 99 height 16
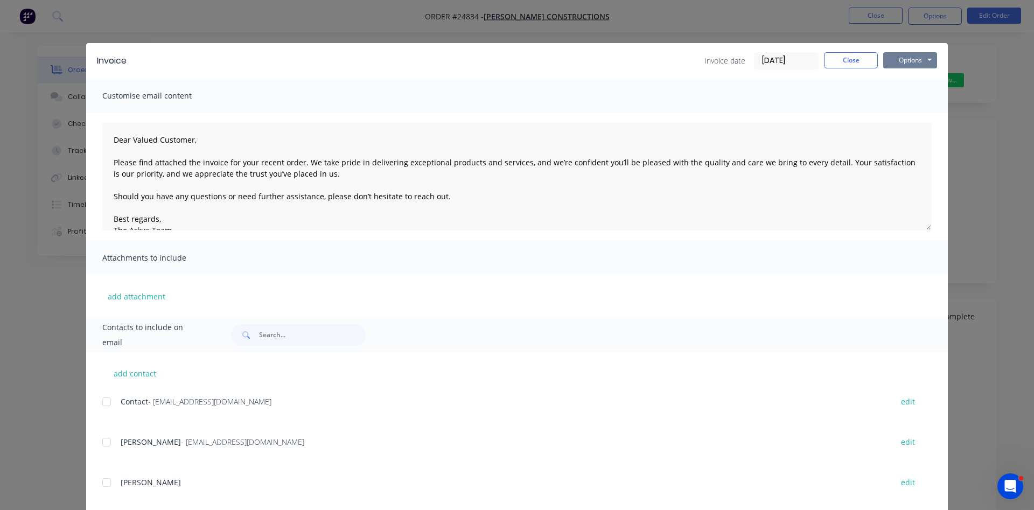
click at [915, 63] on button "Options" at bounding box center [910, 60] width 54 height 16
click at [910, 97] on button "Print" at bounding box center [917, 97] width 69 height 18
click at [855, 68] on div "Invoice date [DATE] Close Options Preview Print Email" at bounding box center [820, 60] width 233 height 17
click at [855, 65] on button "Close" at bounding box center [851, 60] width 54 height 16
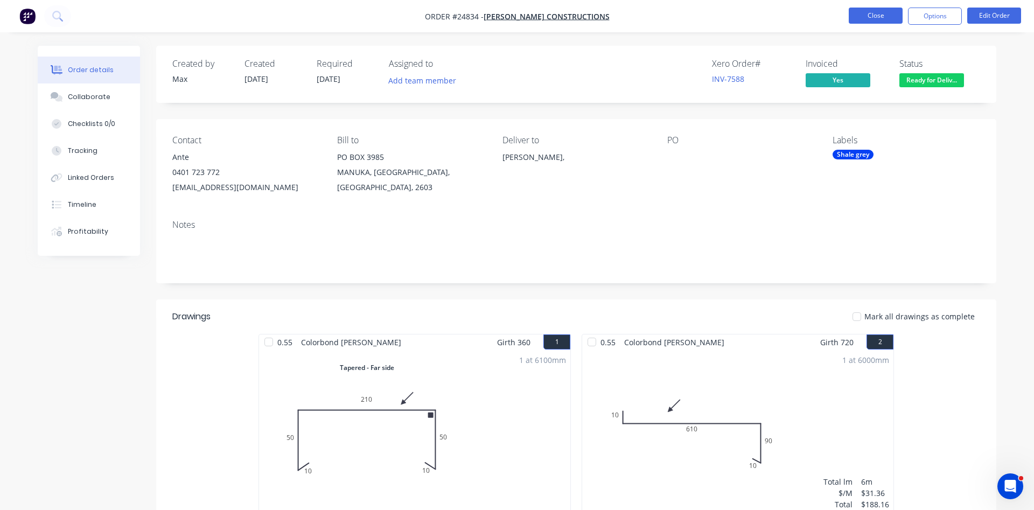
click at [883, 20] on button "Close" at bounding box center [875, 16] width 54 height 16
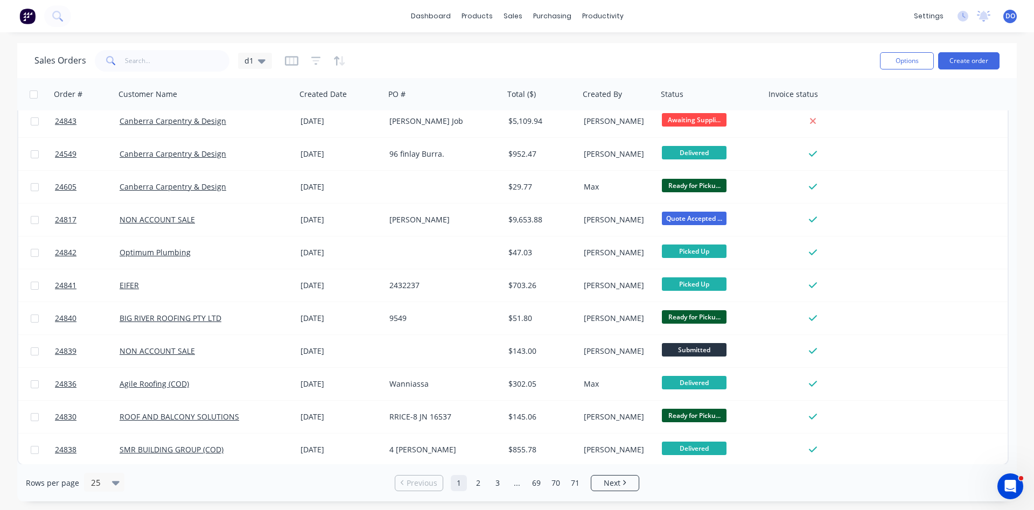
scroll to position [467, 0]
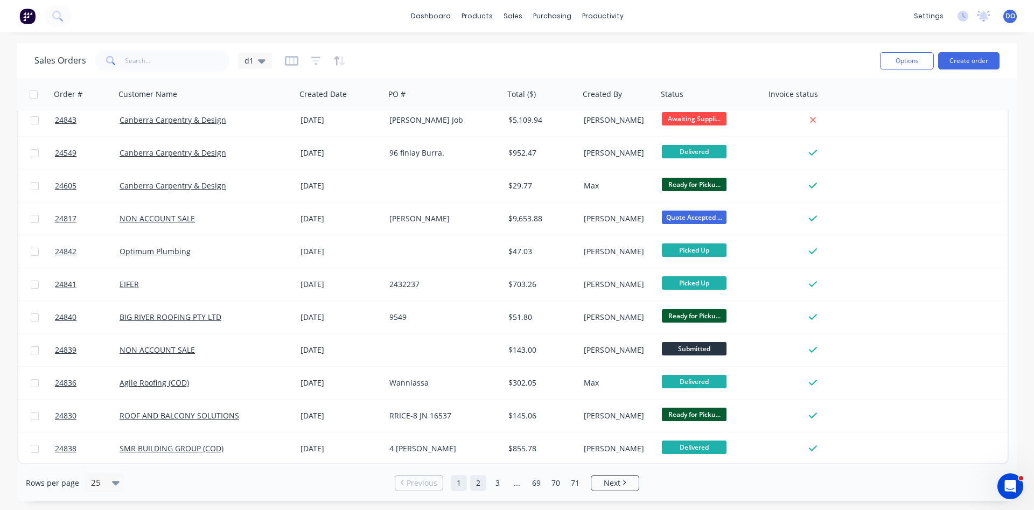
click at [481, 489] on link "2" at bounding box center [478, 483] width 16 height 16
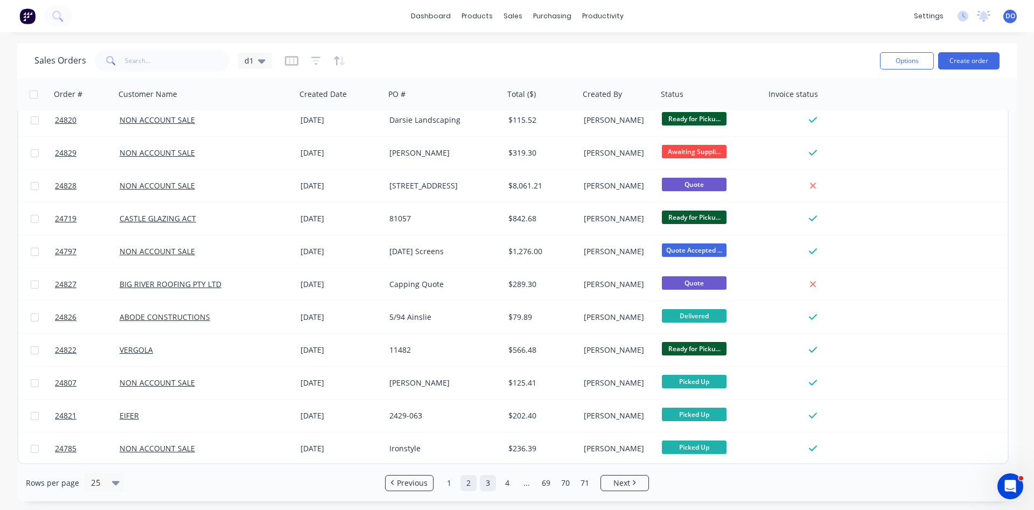
click at [485, 483] on link "3" at bounding box center [488, 483] width 16 height 16
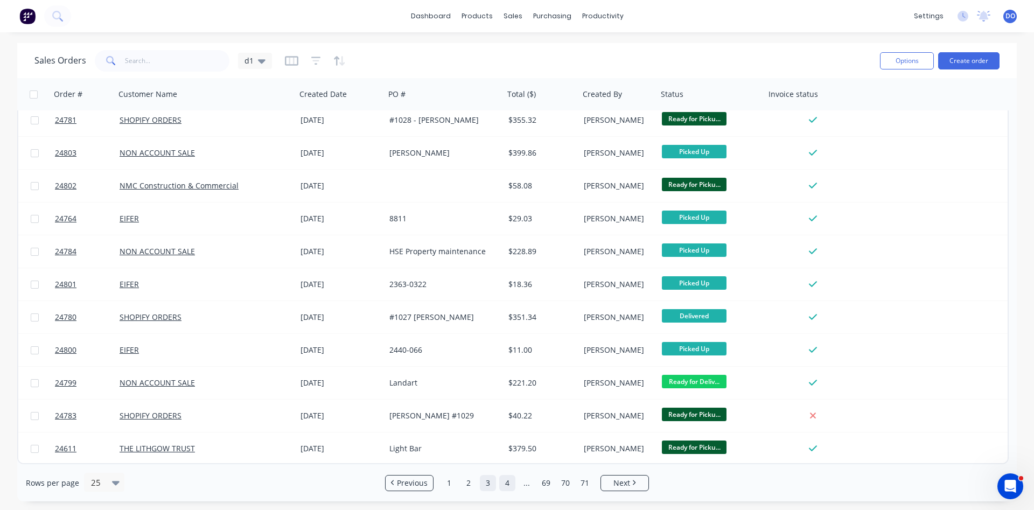
click at [506, 486] on link "4" at bounding box center [507, 483] width 16 height 16
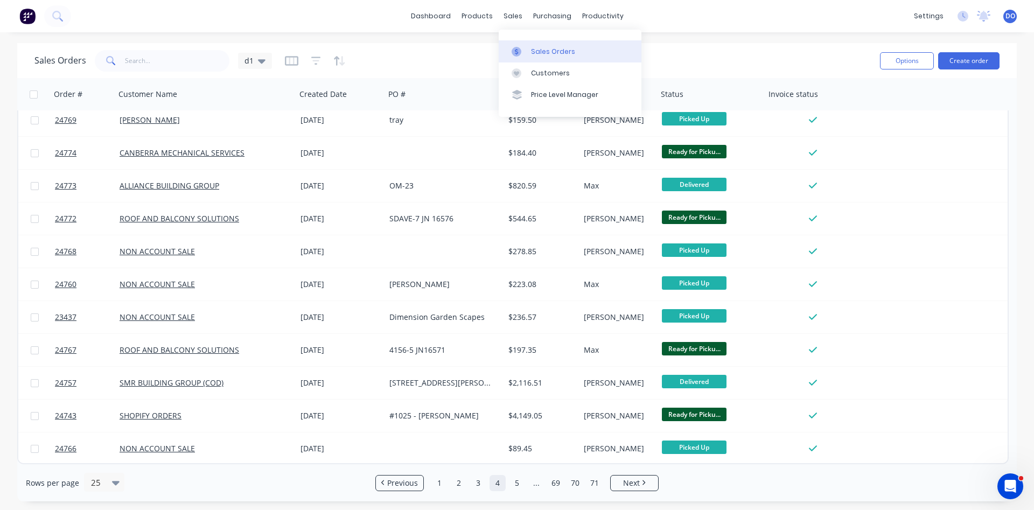
click at [547, 52] on div "Sales Orders" at bounding box center [553, 52] width 44 height 10
click at [529, 53] on link "Sales Orders" at bounding box center [569, 51] width 143 height 22
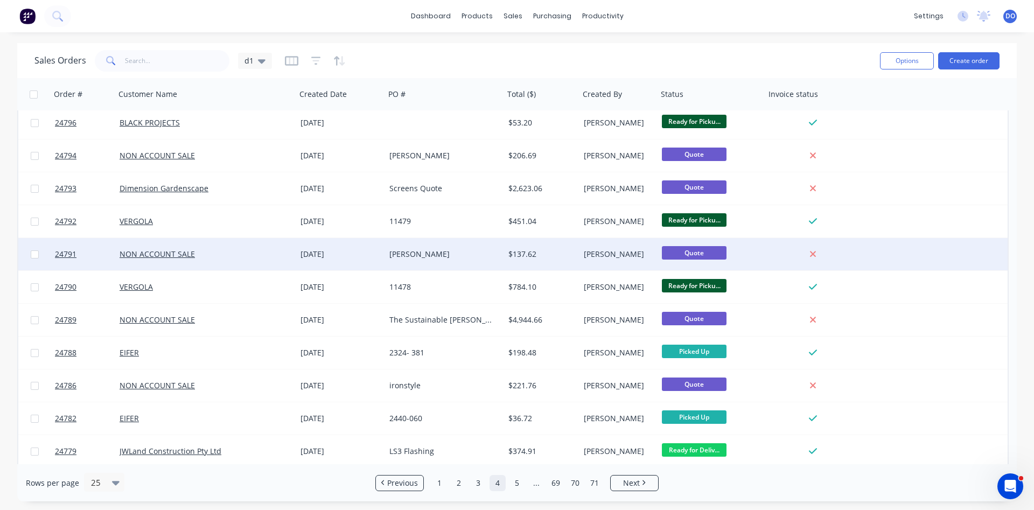
scroll to position [0, 0]
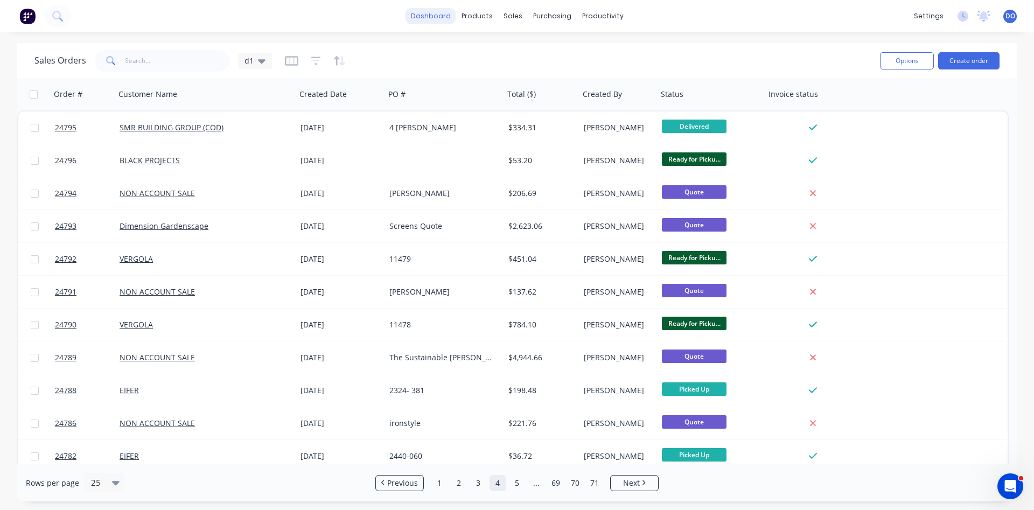
click at [432, 12] on link "dashboard" at bounding box center [430, 16] width 51 height 16
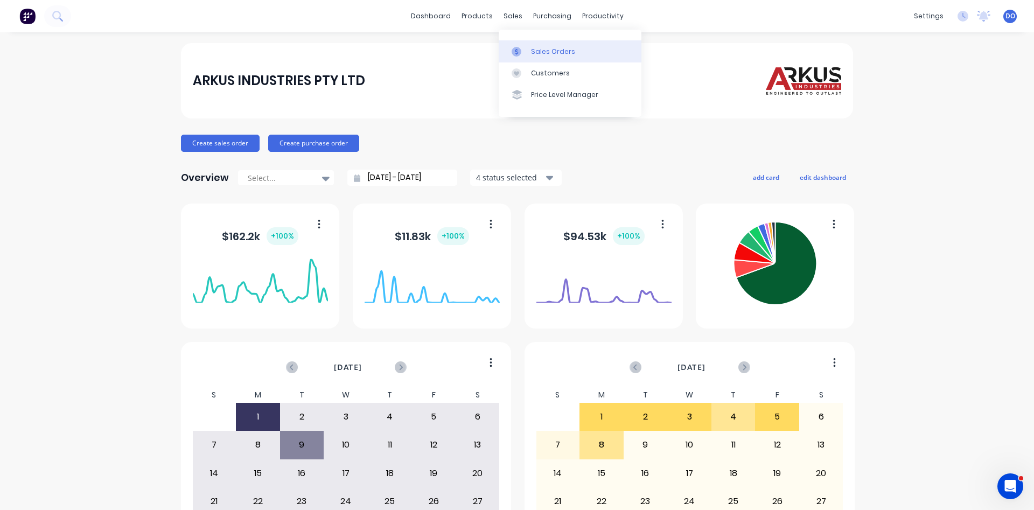
click at [535, 48] on div "Sales Orders" at bounding box center [553, 52] width 44 height 10
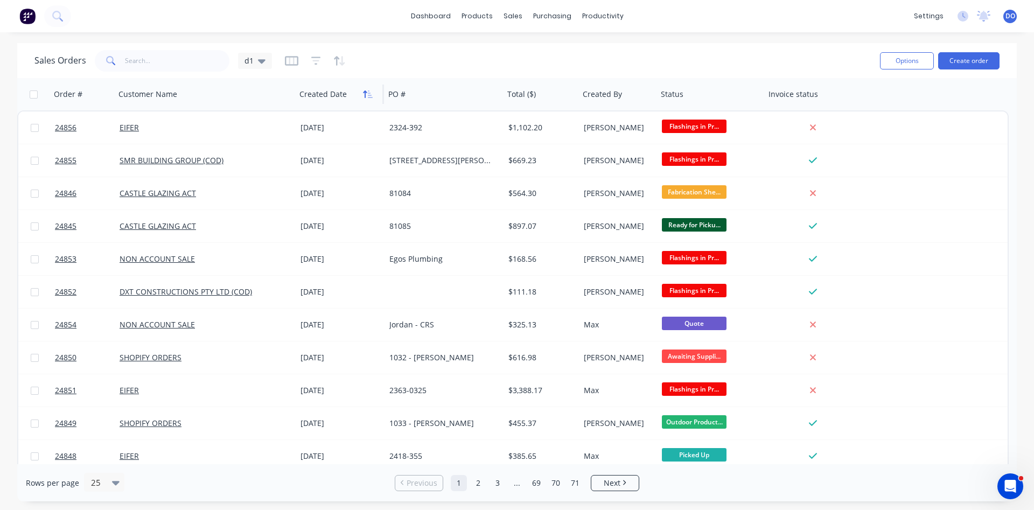
click at [362, 96] on button "button" at bounding box center [368, 94] width 16 height 16
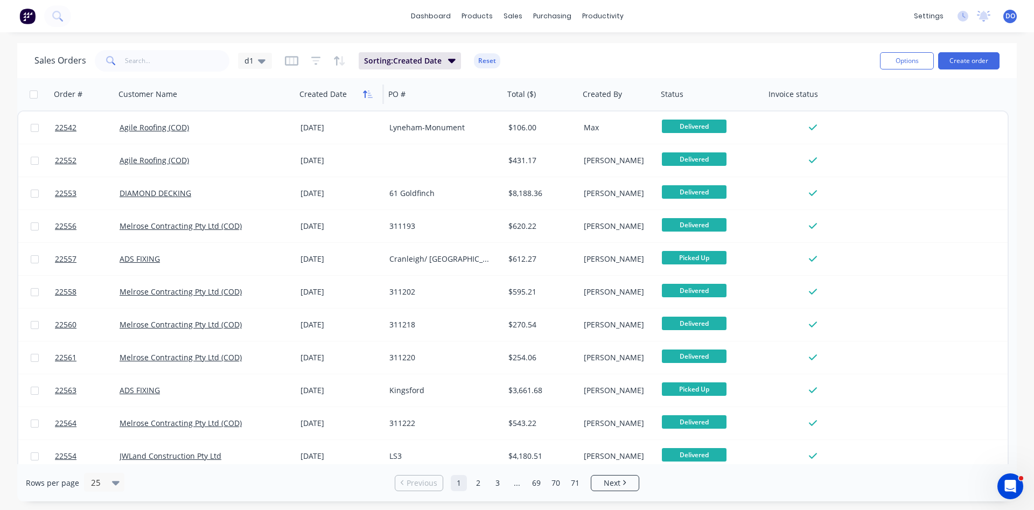
click at [368, 96] on icon "button" at bounding box center [368, 94] width 10 height 9
